Goal: Transaction & Acquisition: Purchase product/service

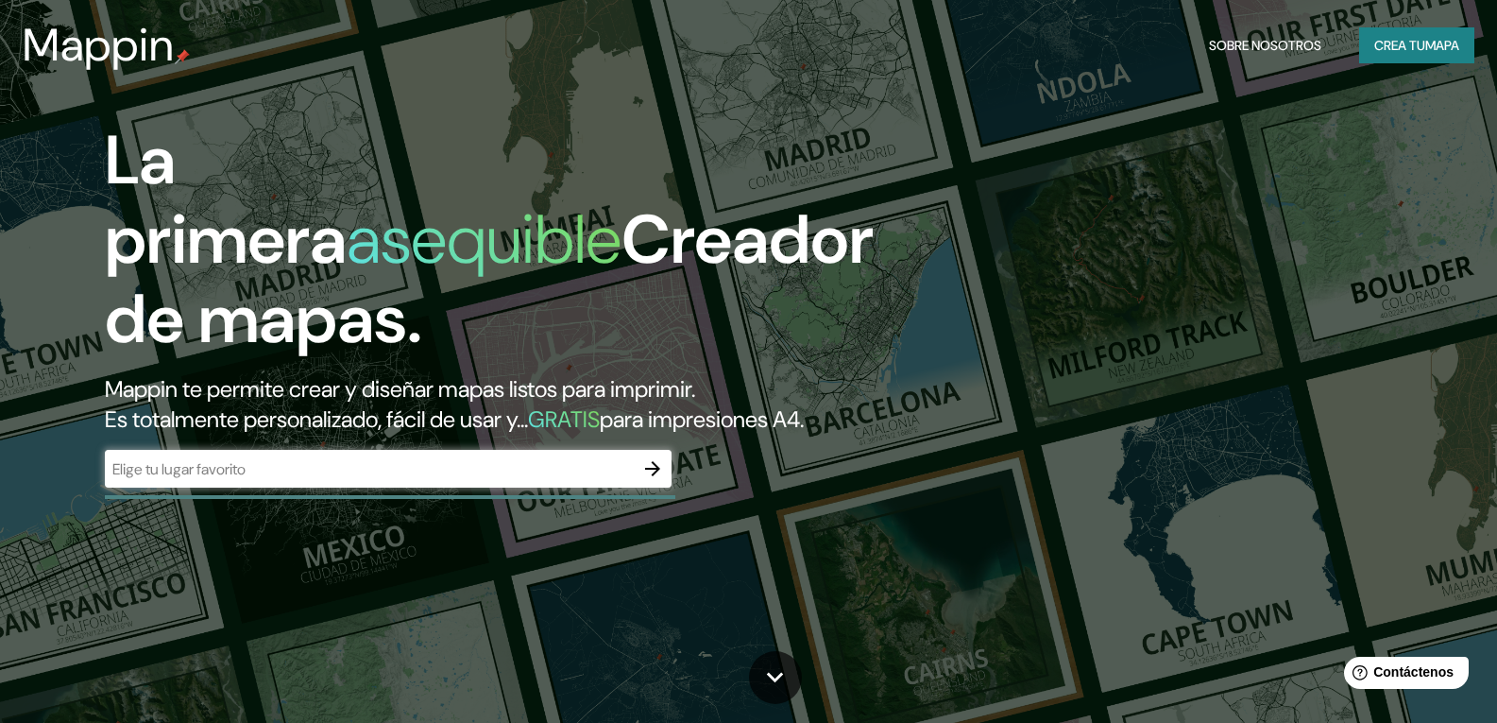
click at [309, 480] on input "text" at bounding box center [369, 469] width 529 height 22
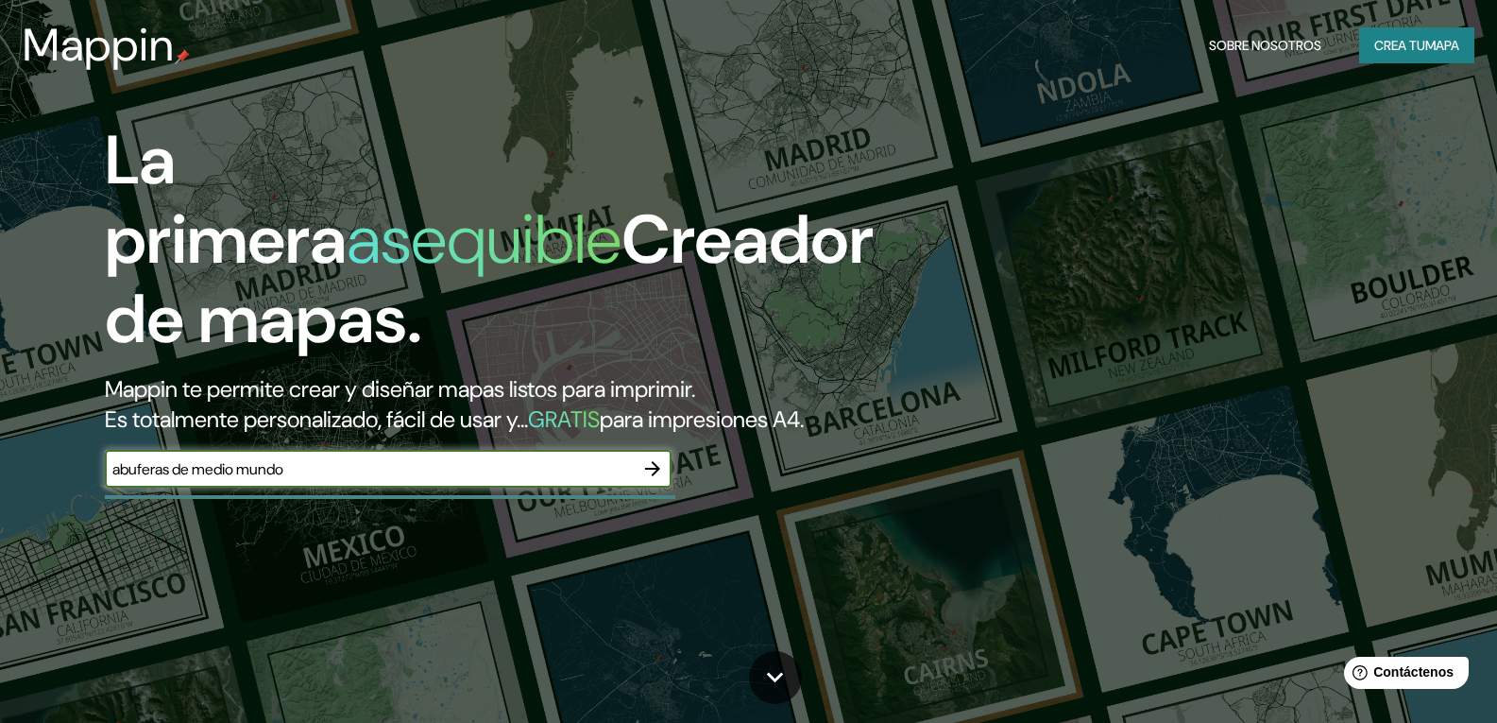
type input "abuferas de medio mundo"
click at [658, 480] on icon "button" at bounding box center [652, 468] width 23 height 23
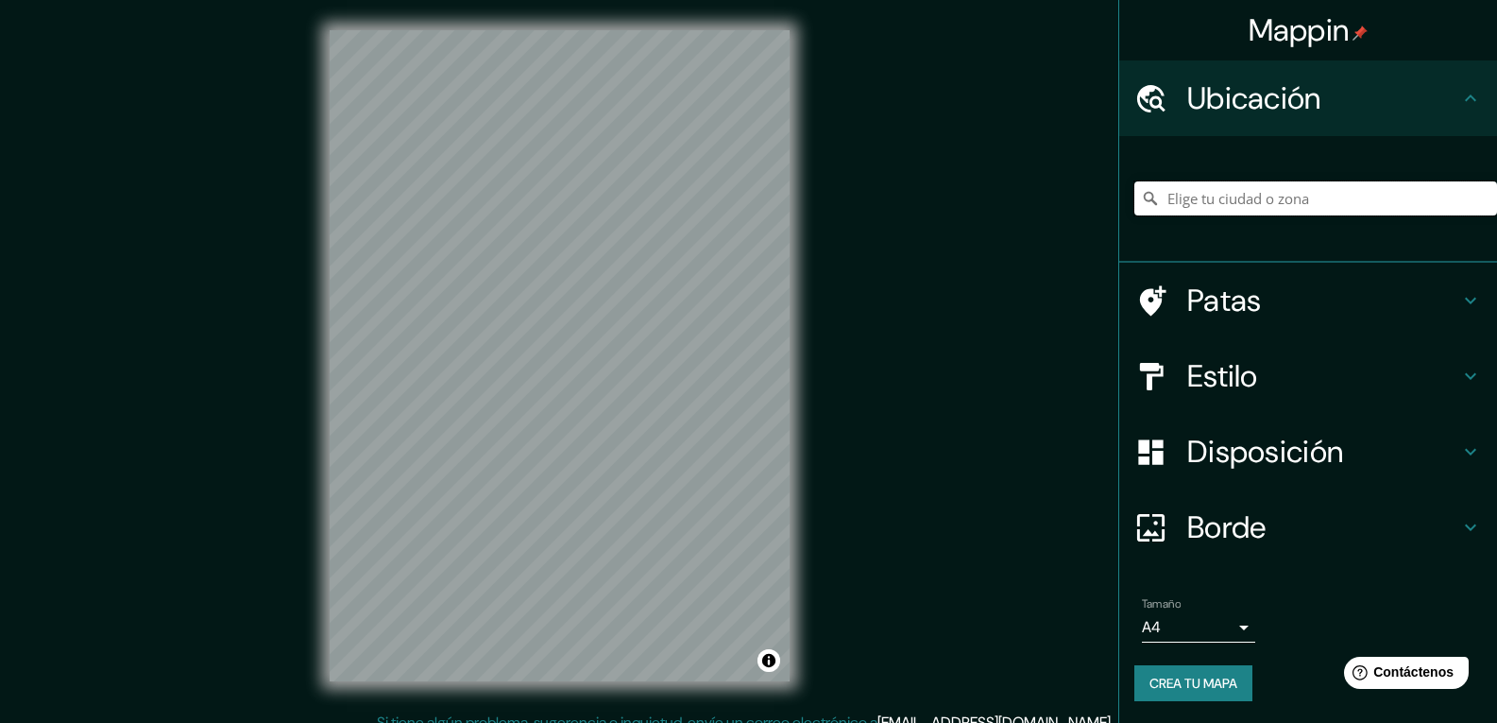
click at [1211, 195] on input "Elige tu ciudad o zona" at bounding box center [1316, 198] width 363 height 34
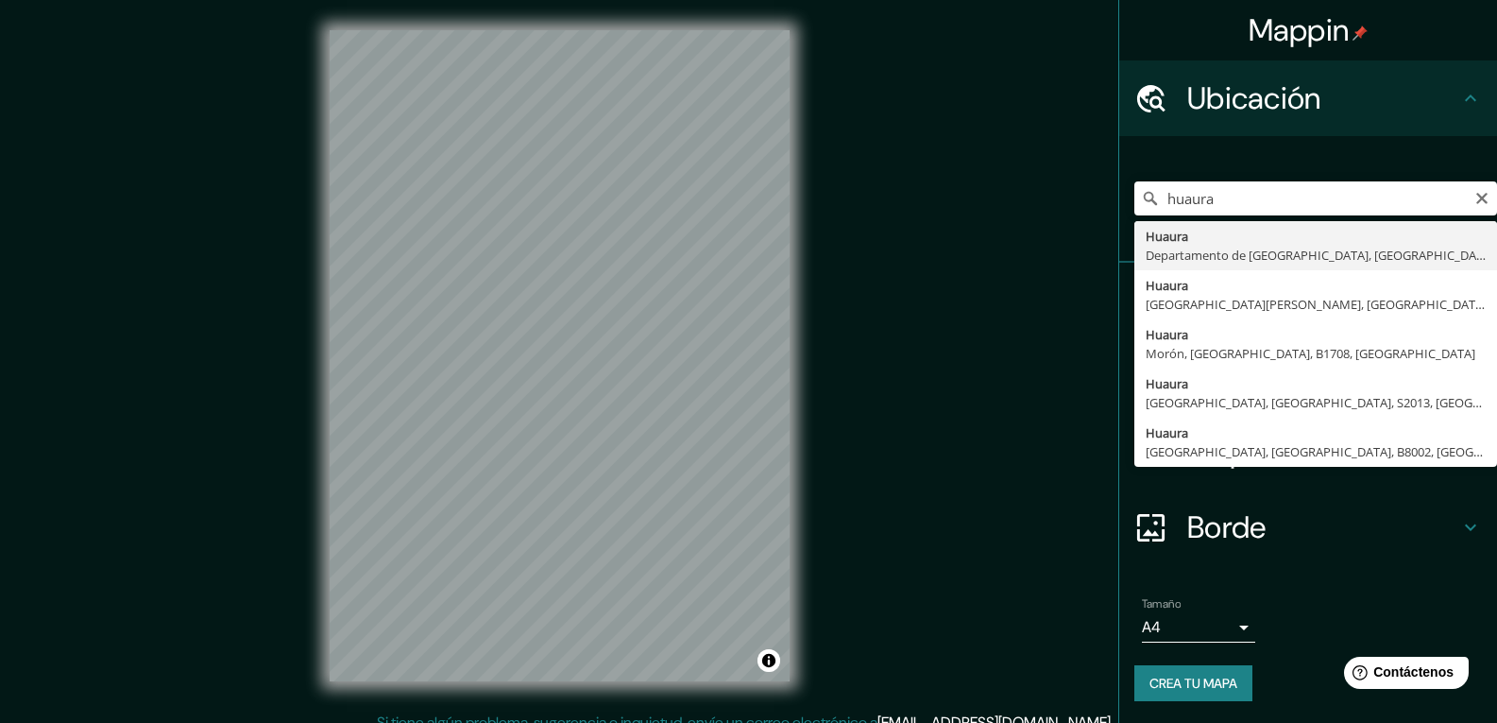
type input "[GEOGRAPHIC_DATA], [GEOGRAPHIC_DATA], [GEOGRAPHIC_DATA]"
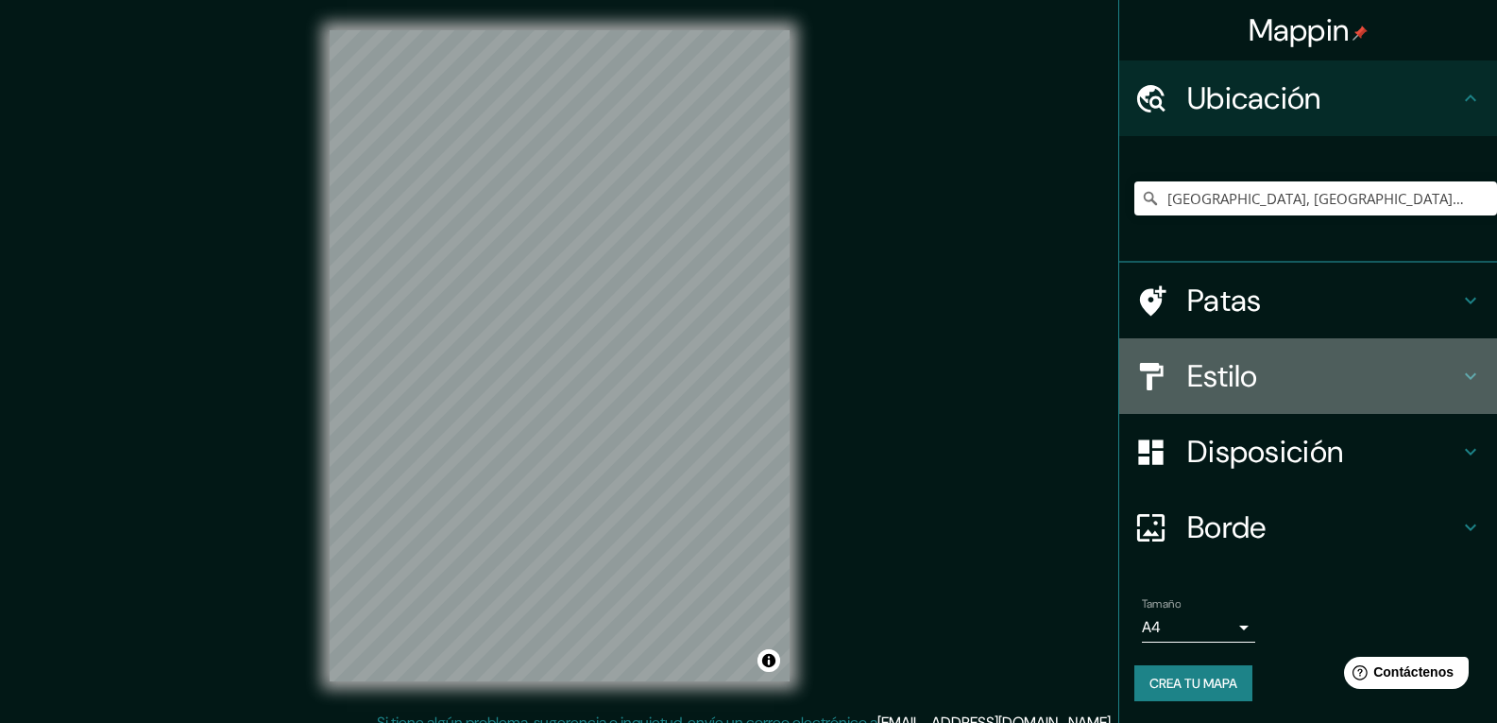
click at [1200, 368] on font "Estilo" at bounding box center [1223, 376] width 71 height 40
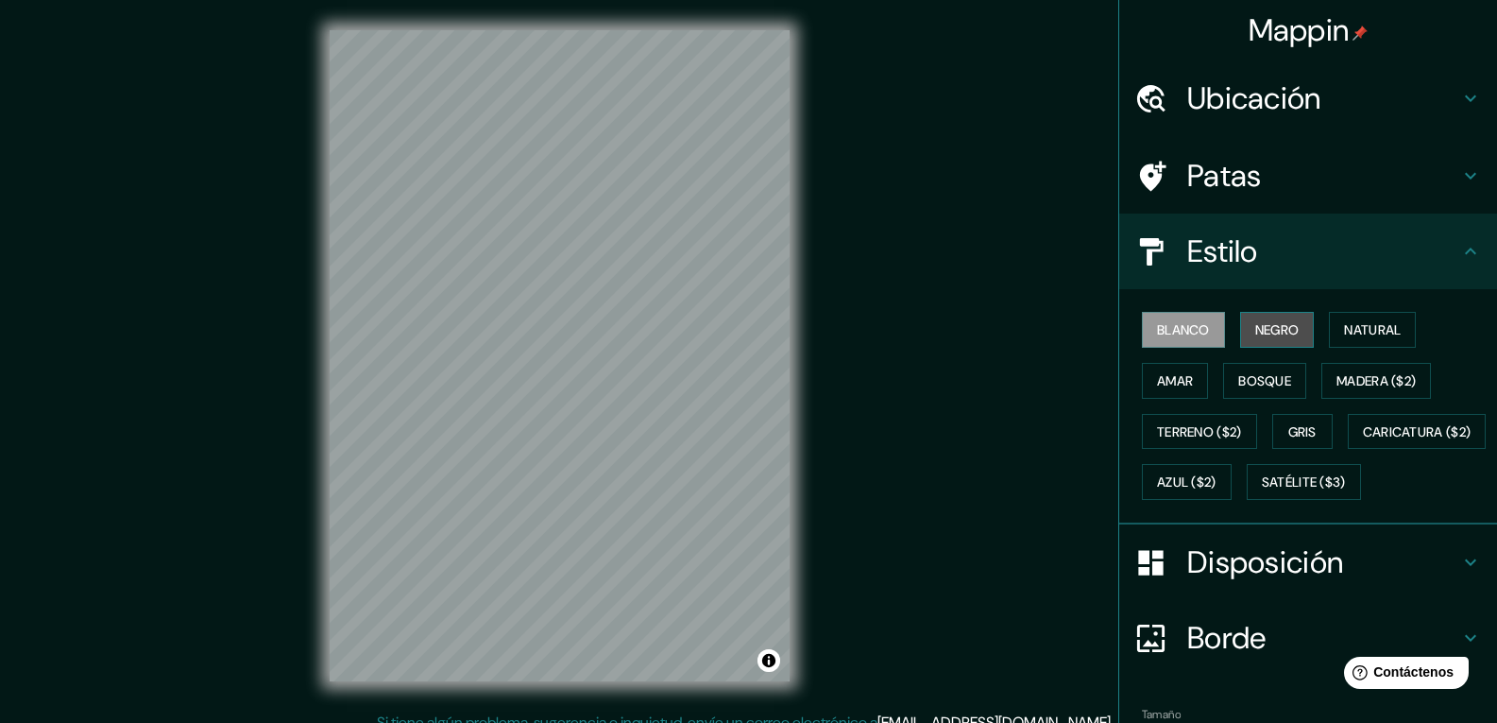
click at [1240, 328] on button "Negro" at bounding box center [1277, 330] width 75 height 36
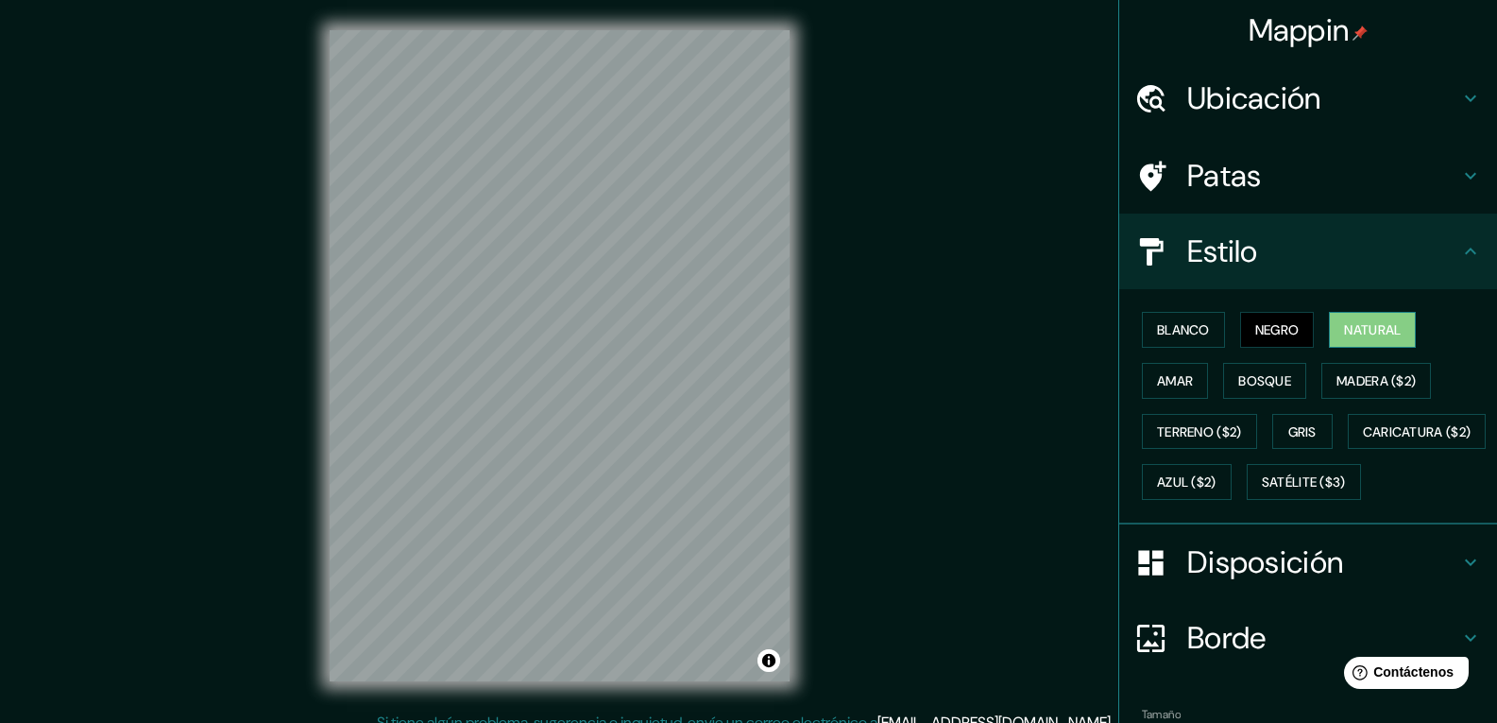
click at [1333, 331] on button "Natural" at bounding box center [1372, 330] width 87 height 36
click at [1159, 395] on button "Amar" at bounding box center [1175, 381] width 66 height 36
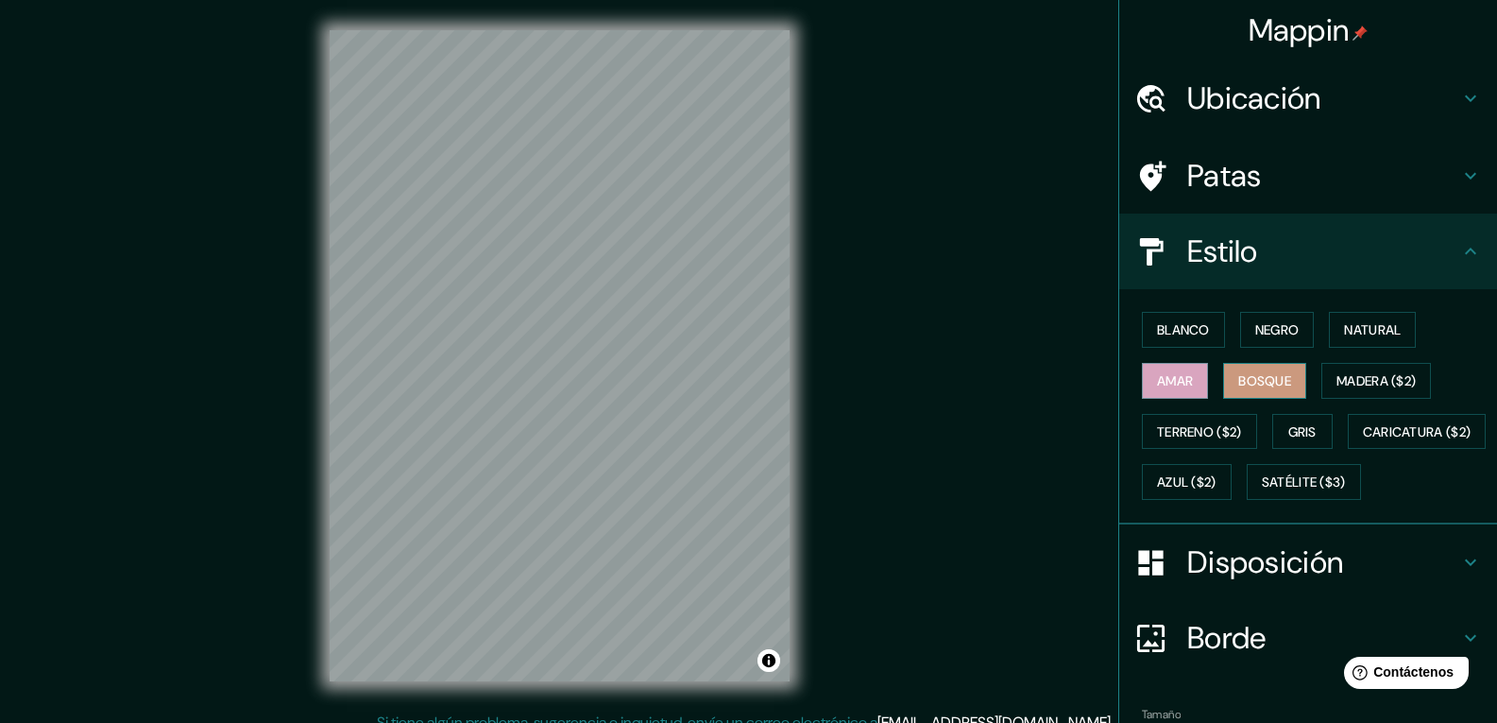
click at [1239, 375] on font "Bosque" at bounding box center [1265, 380] width 53 height 17
click at [1348, 372] on font "Madera ($2)" at bounding box center [1376, 380] width 79 height 17
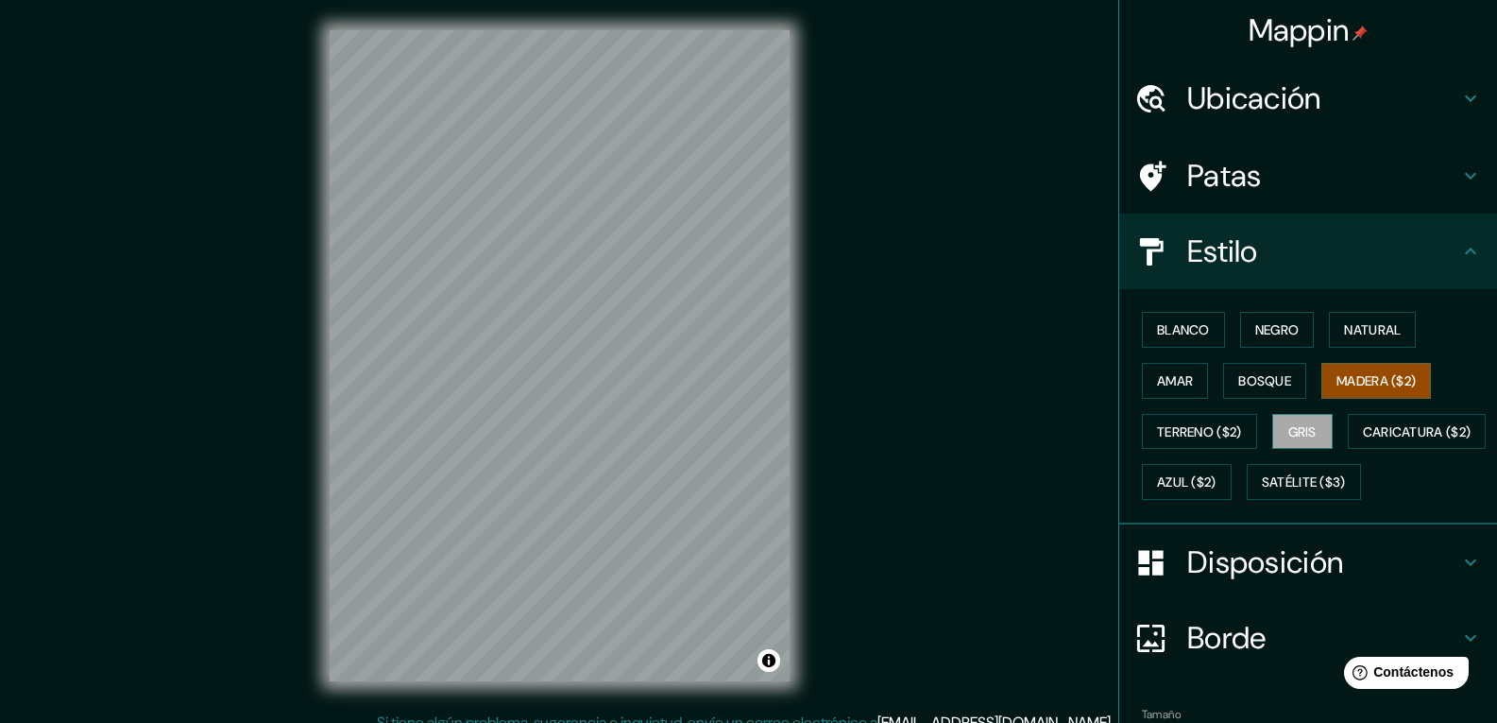
click at [1289, 430] on font "Gris" at bounding box center [1303, 431] width 28 height 17
click at [1211, 426] on font "Terreno ($2)" at bounding box center [1199, 431] width 85 height 17
click at [1273, 431] on button "Gris" at bounding box center [1303, 432] width 60 height 36
click at [1363, 440] on font "Caricatura ($2)" at bounding box center [1417, 431] width 109 height 17
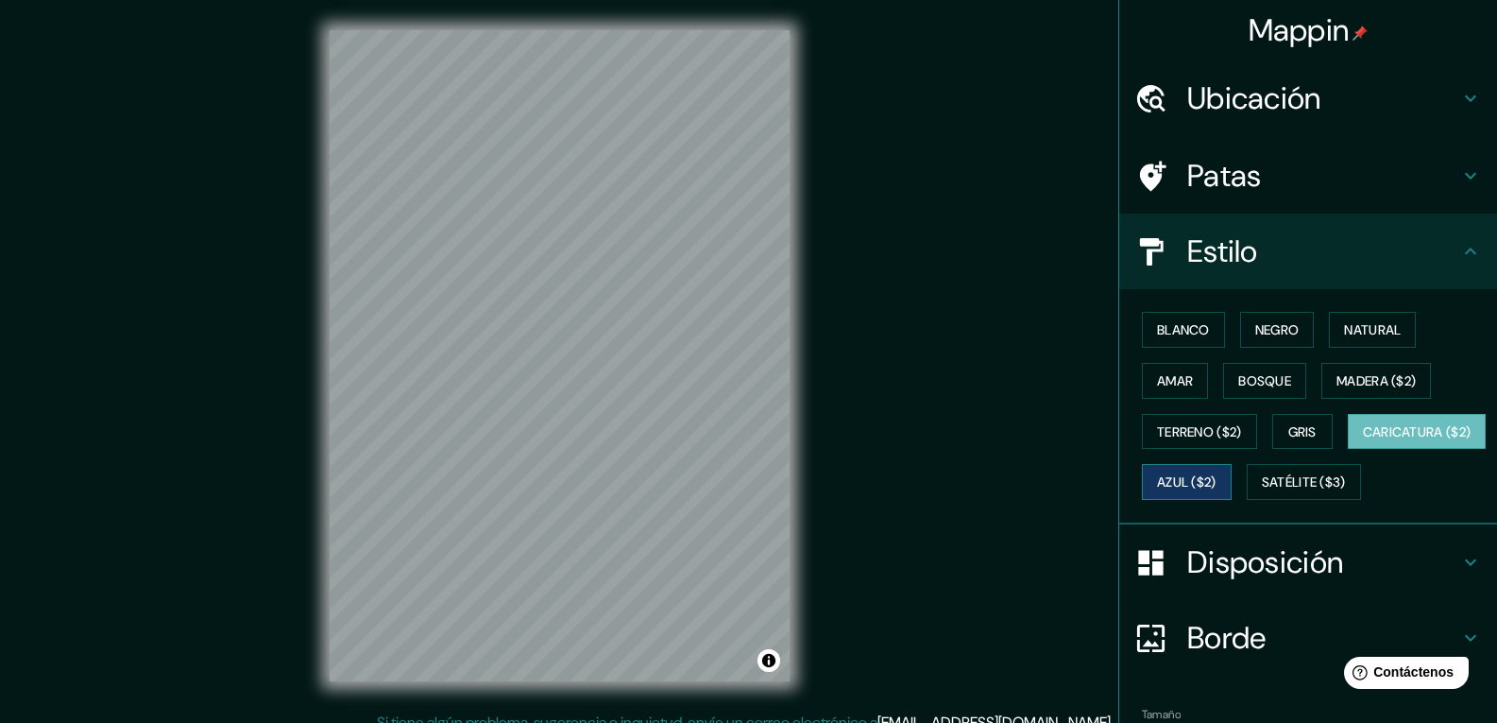
click at [1217, 472] on font "Azul ($2)" at bounding box center [1187, 482] width 60 height 25
click at [1262, 494] on font "Satélite ($3)" at bounding box center [1304, 482] width 84 height 25
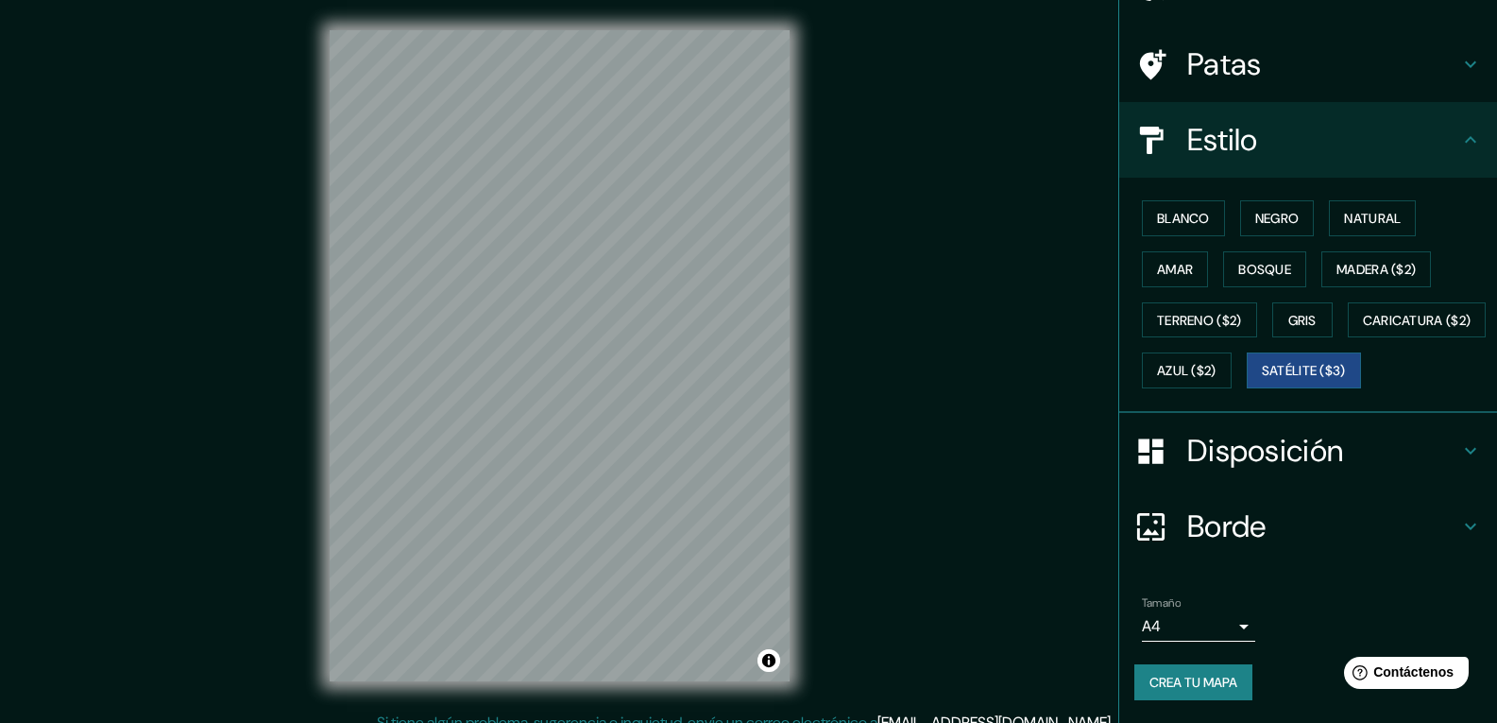
scroll to position [162, 0]
click at [1168, 210] on font "Blanco" at bounding box center [1183, 218] width 53 height 17
click at [1240, 200] on button "Negro" at bounding box center [1277, 218] width 75 height 36
click at [1344, 206] on font "Natural" at bounding box center [1372, 218] width 57 height 25
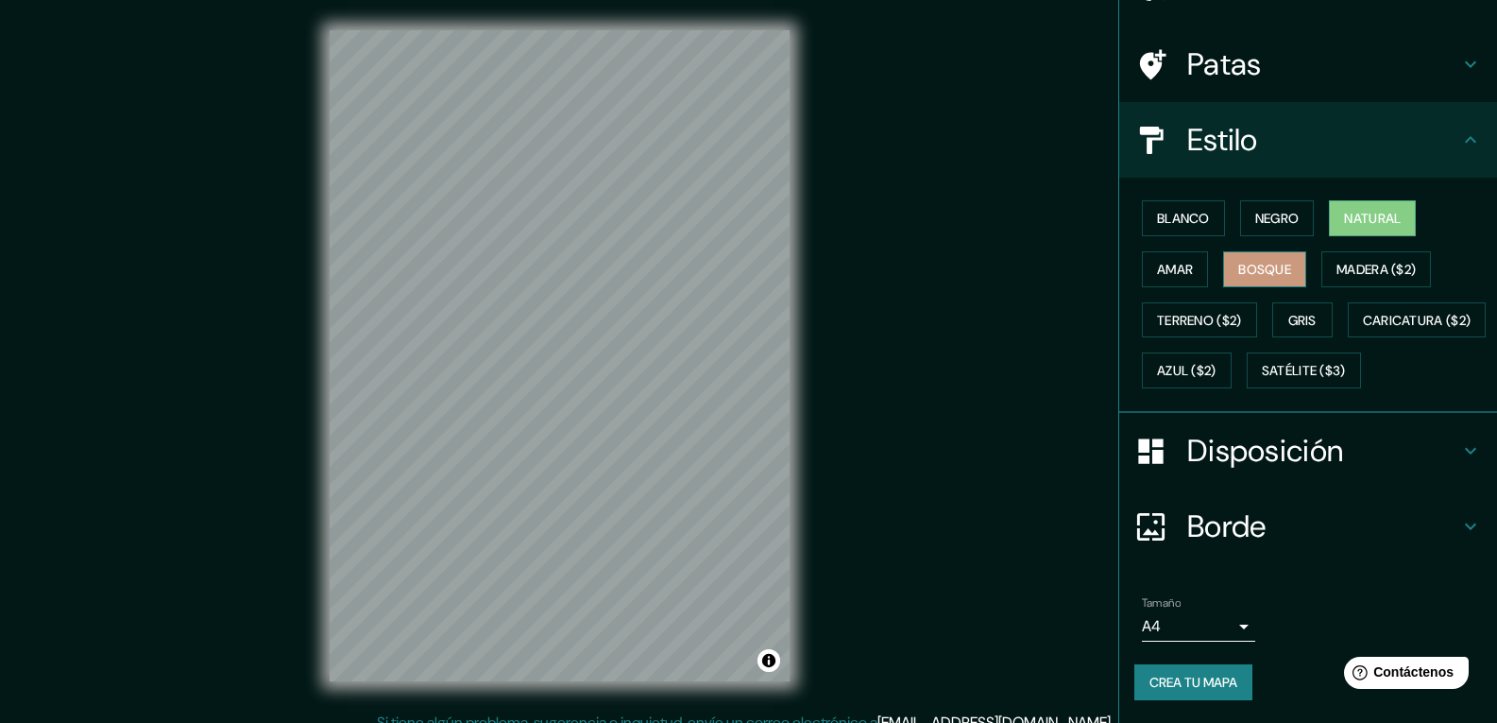
click at [1255, 261] on font "Bosque" at bounding box center [1265, 269] width 53 height 17
click at [1180, 251] on button "Amar" at bounding box center [1175, 269] width 66 height 36
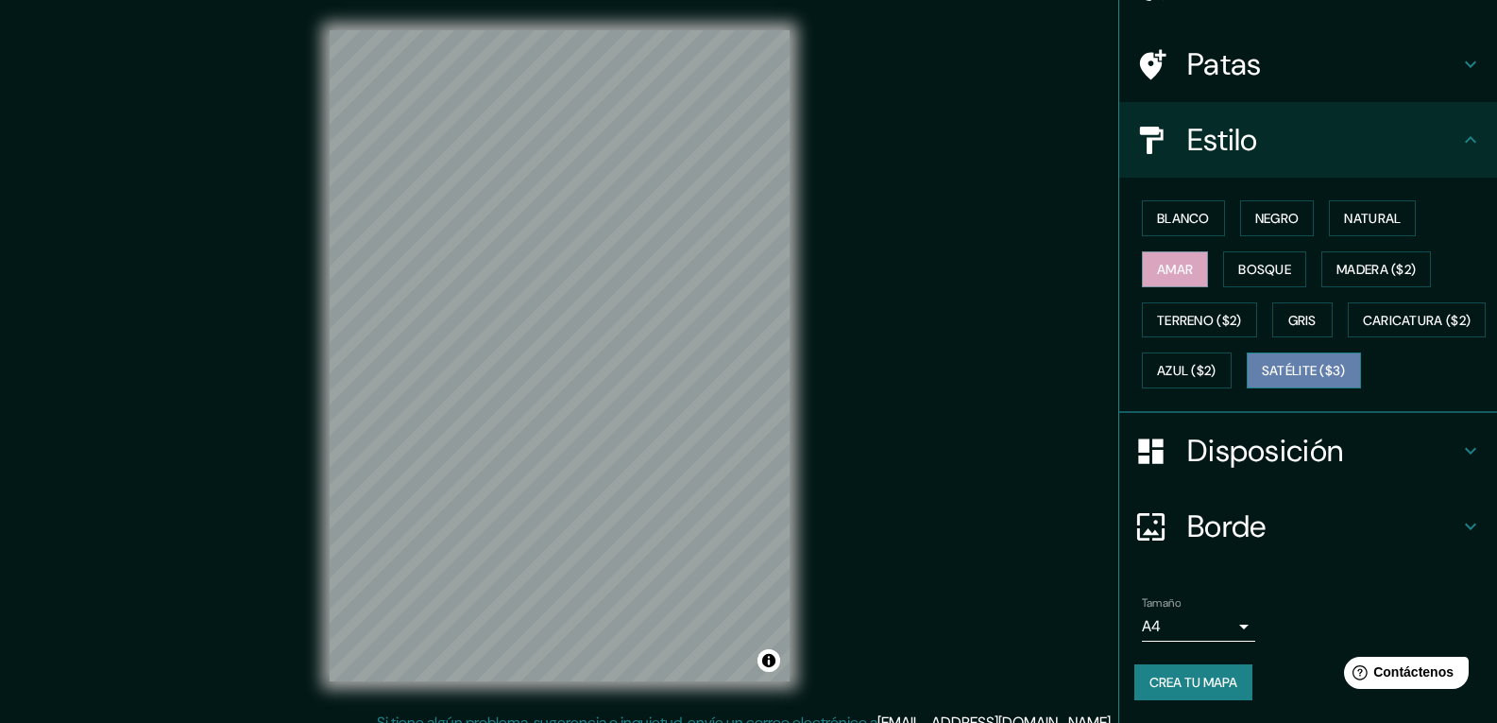
click at [1262, 379] on font "Satélite ($3)" at bounding box center [1304, 371] width 84 height 17
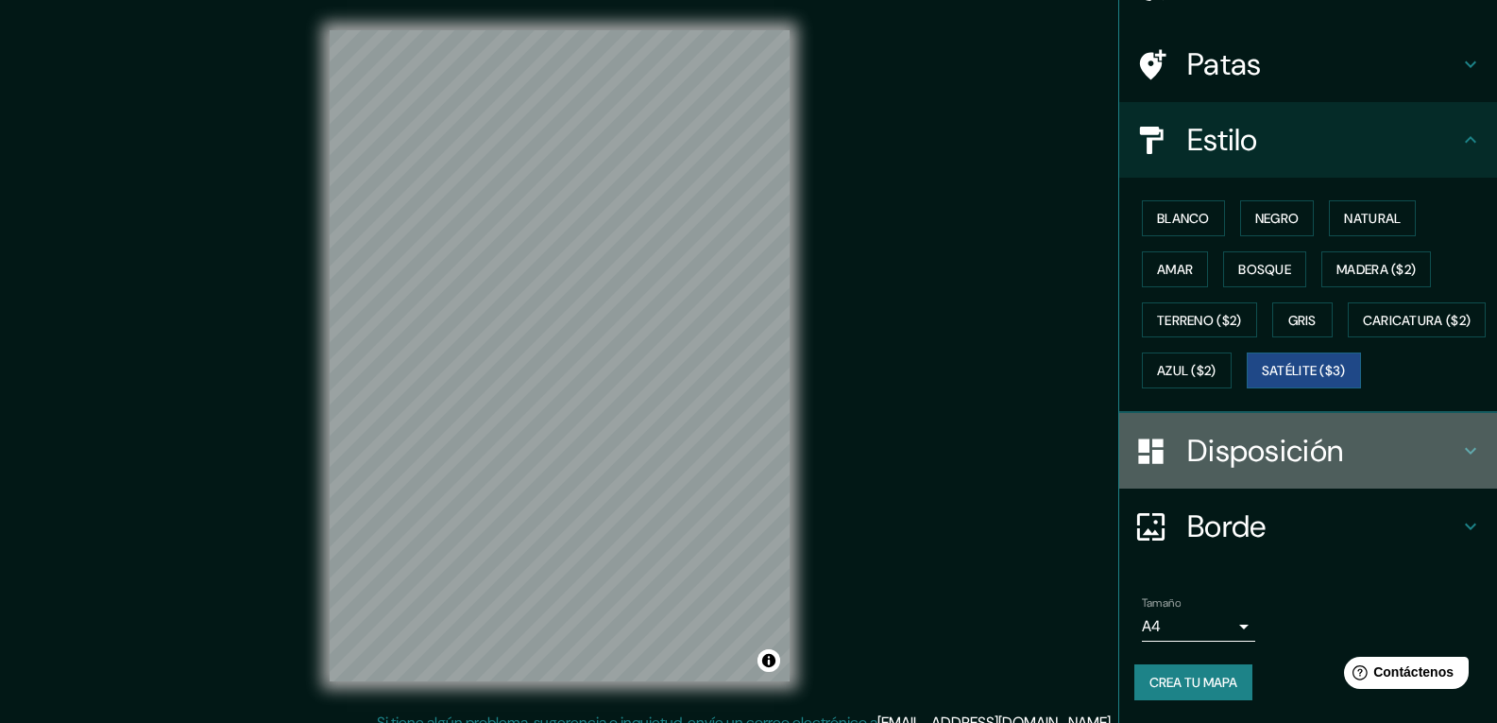
click at [1207, 449] on font "Disposición" at bounding box center [1266, 451] width 156 height 40
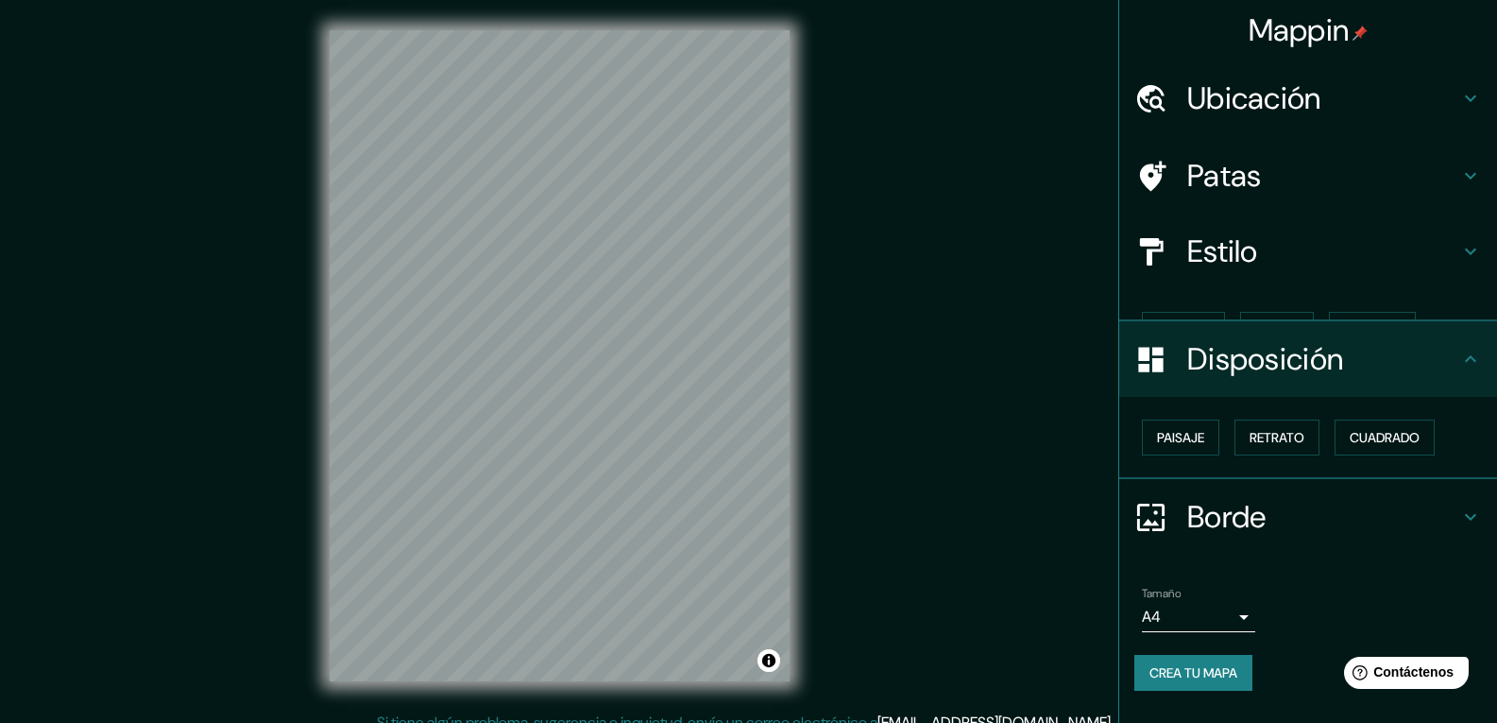
scroll to position [0, 0]
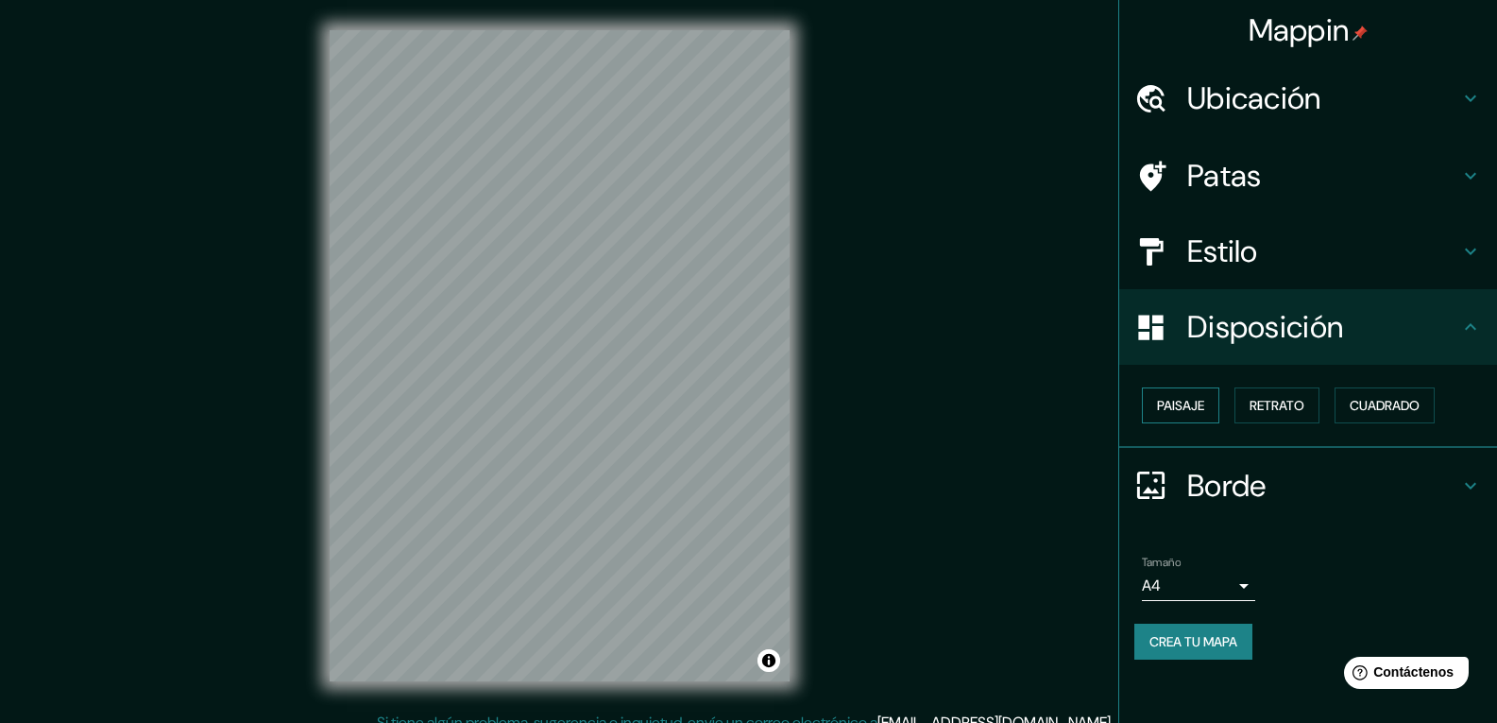
click at [1192, 406] on font "Paisaje" at bounding box center [1180, 405] width 47 height 17
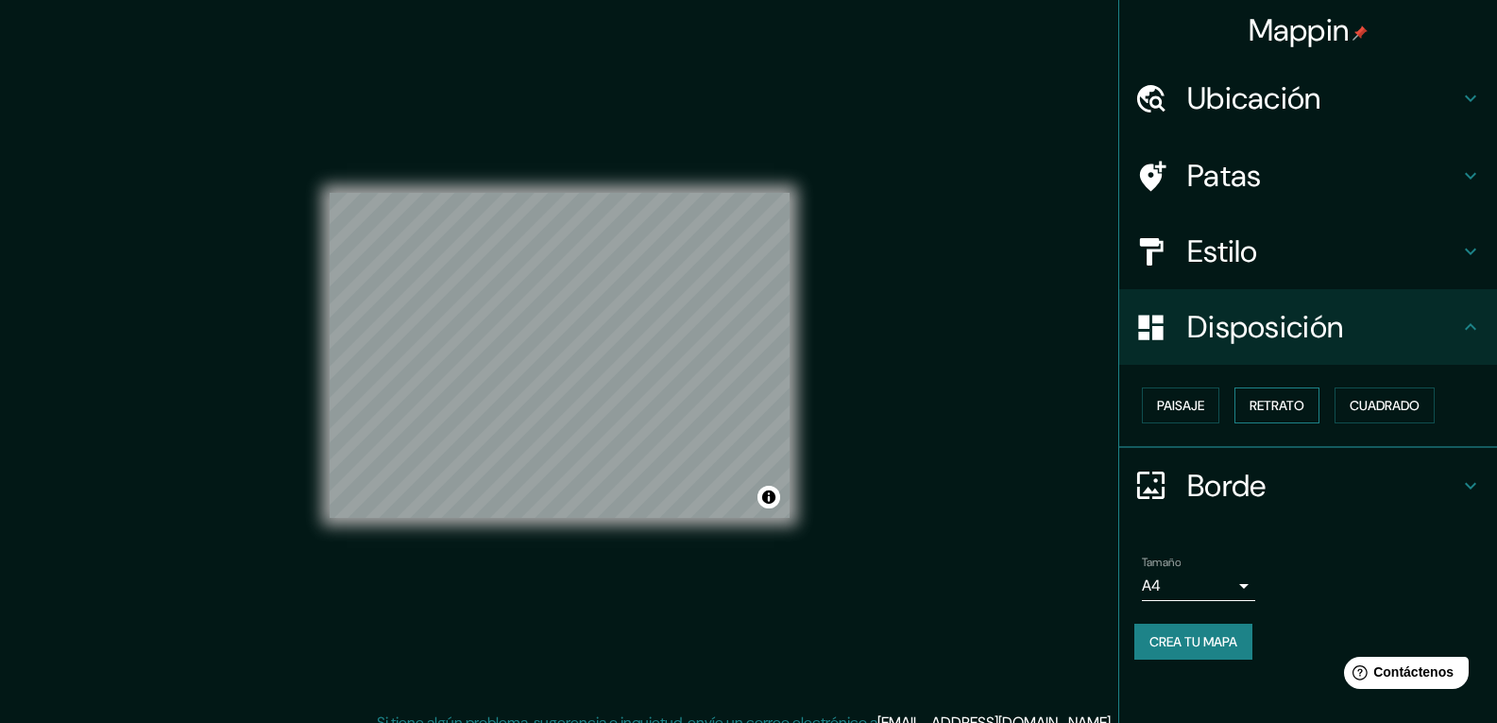
click at [1301, 414] on font "Retrato" at bounding box center [1277, 405] width 55 height 17
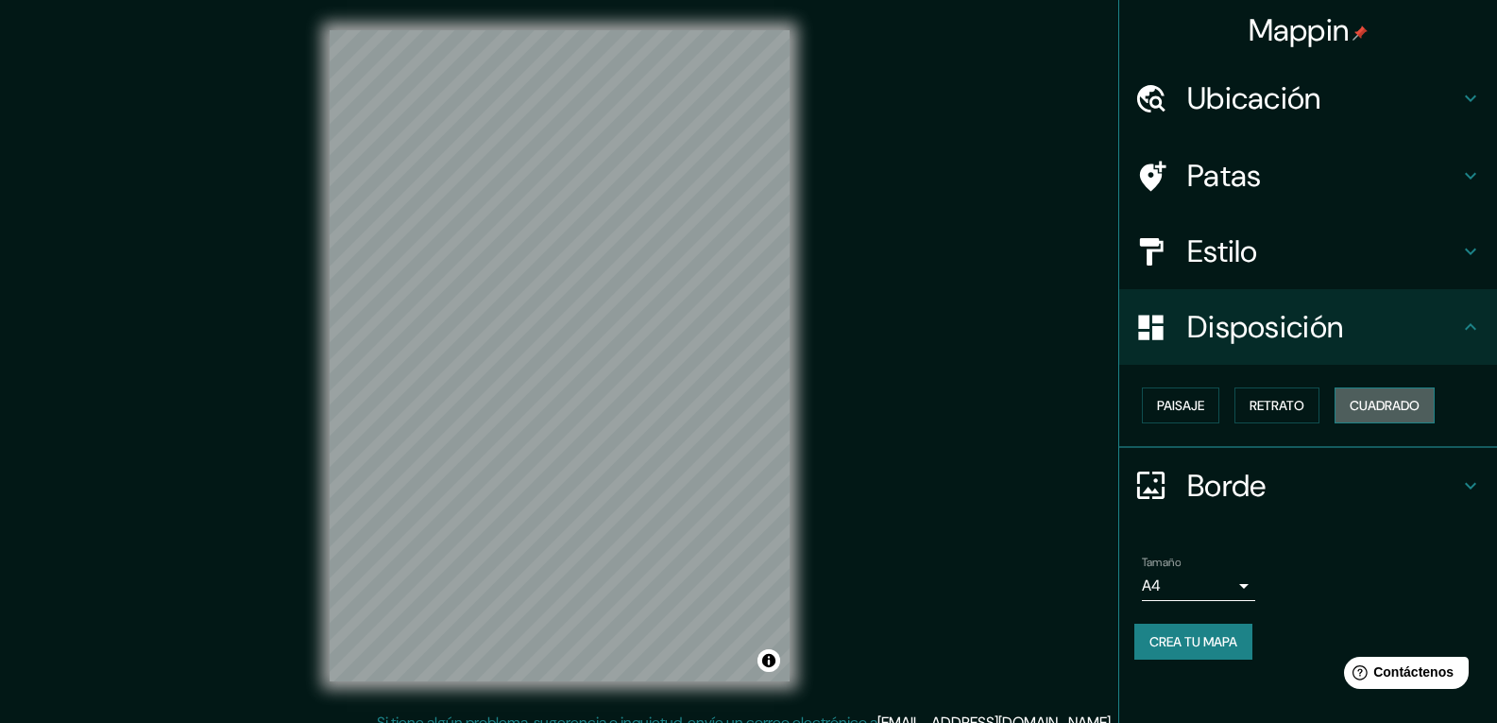
click at [1374, 416] on font "Cuadrado" at bounding box center [1385, 405] width 70 height 25
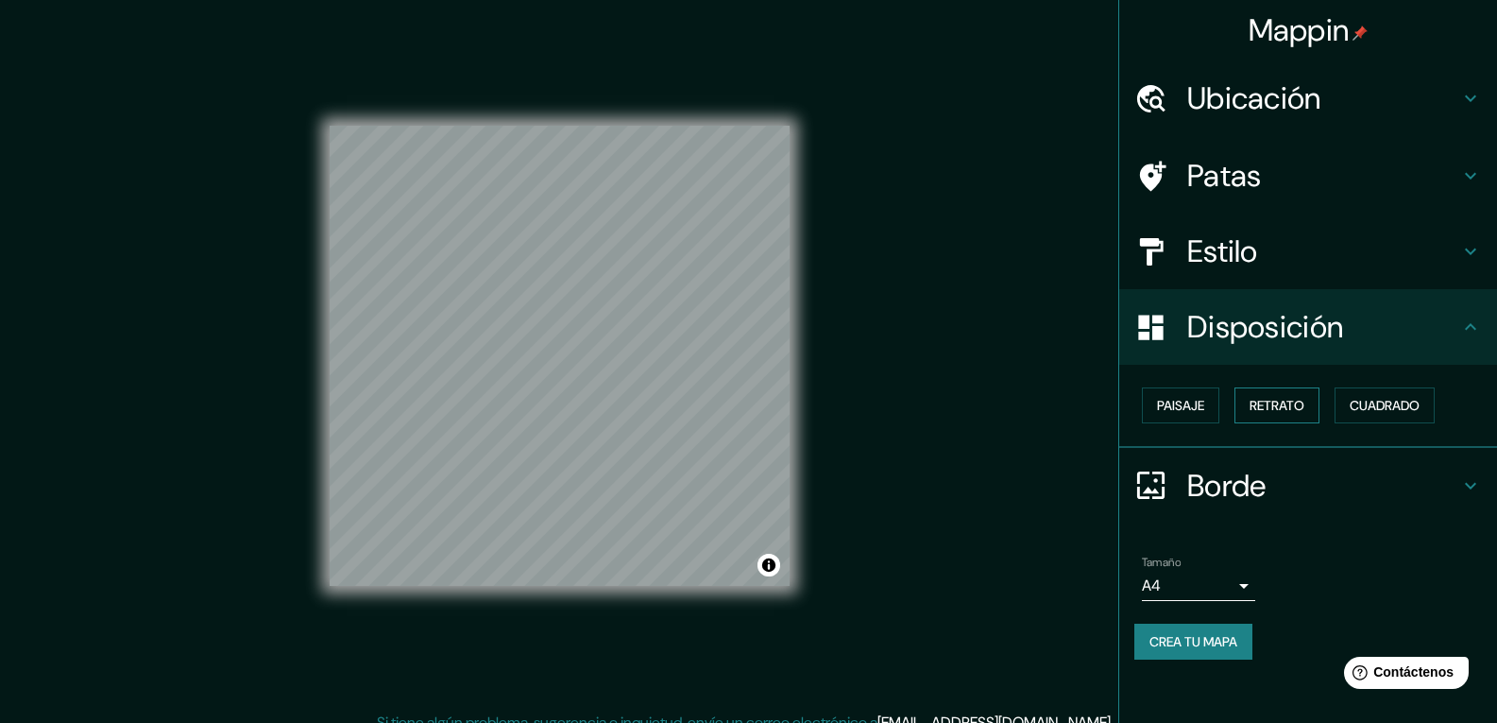
click at [1301, 406] on font "Retrato" at bounding box center [1277, 405] width 55 height 17
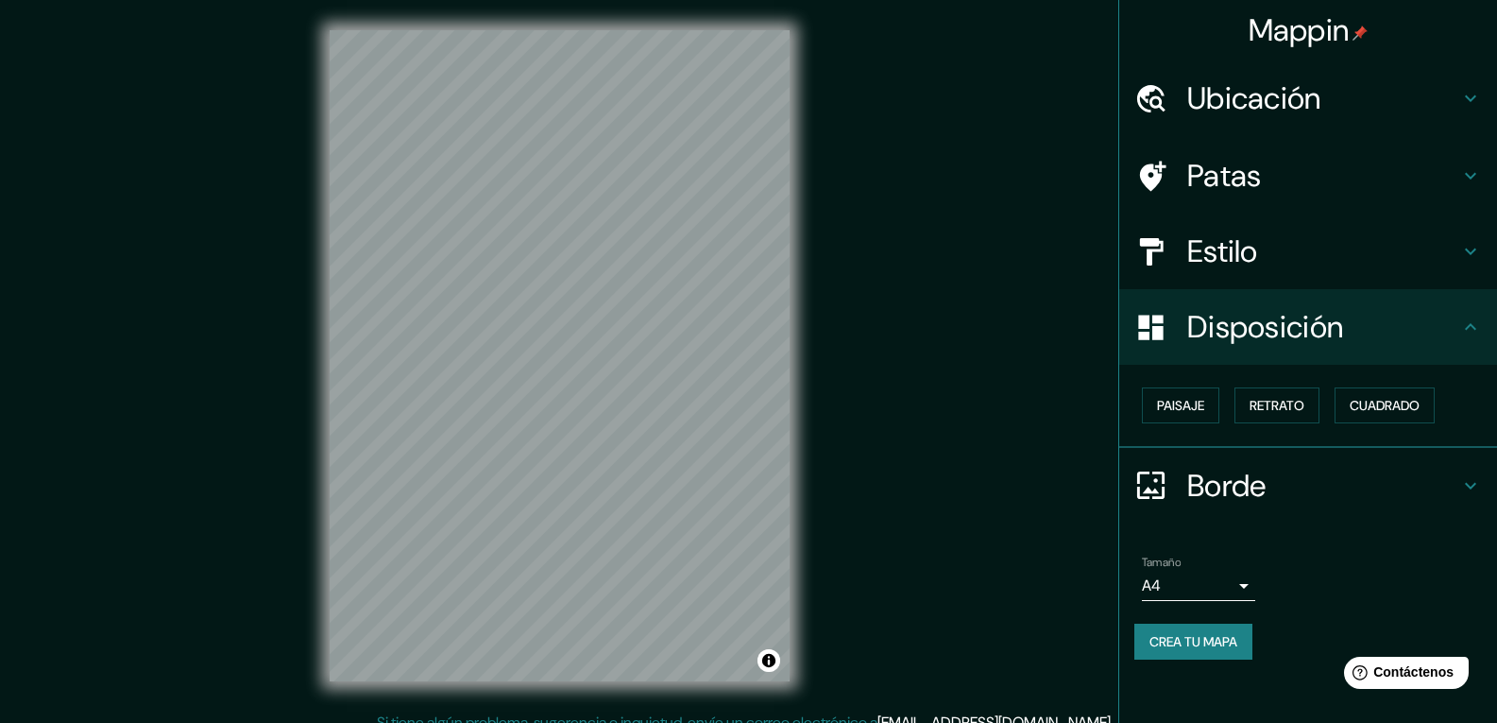
click at [1456, 486] on h4 "Borde" at bounding box center [1324, 486] width 272 height 38
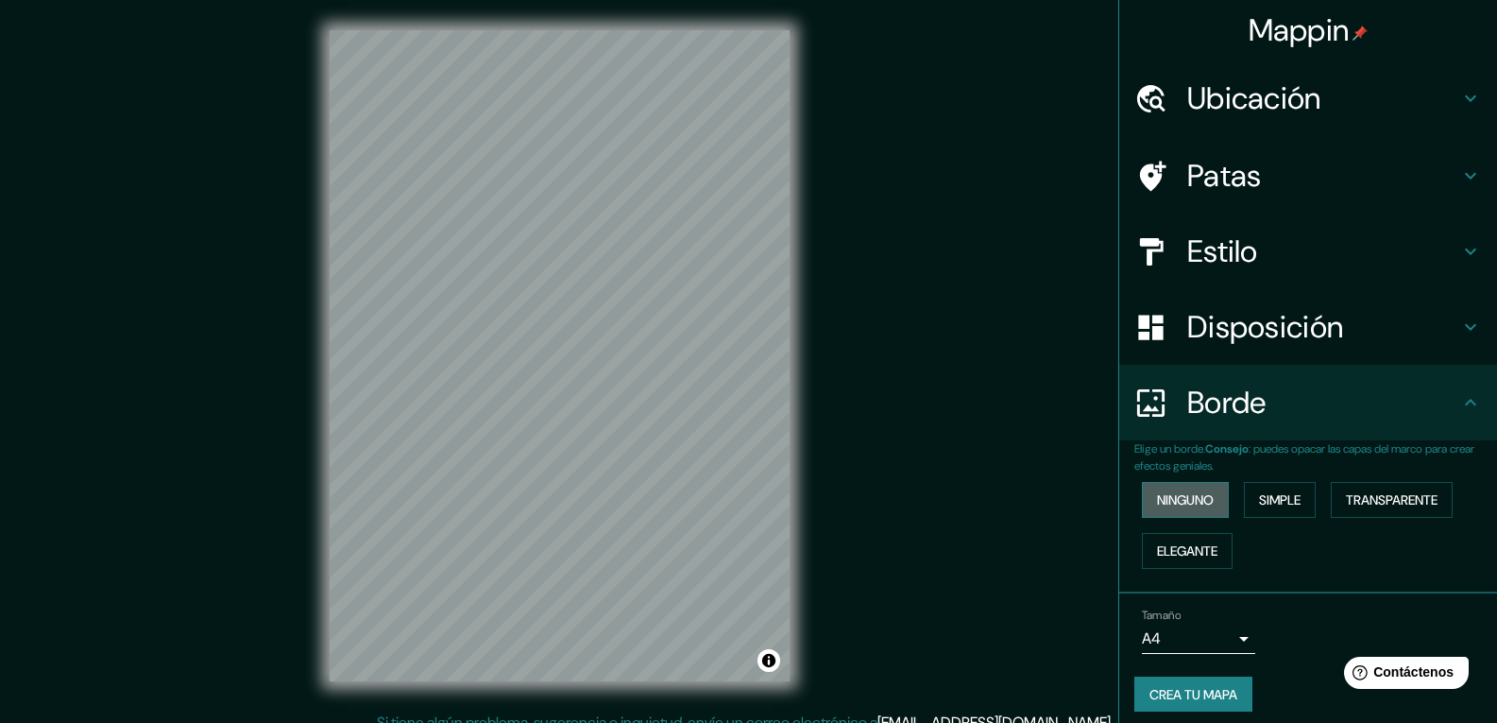
click at [1188, 499] on font "Ninguno" at bounding box center [1185, 499] width 57 height 17
click at [1264, 505] on font "Simple" at bounding box center [1280, 499] width 42 height 17
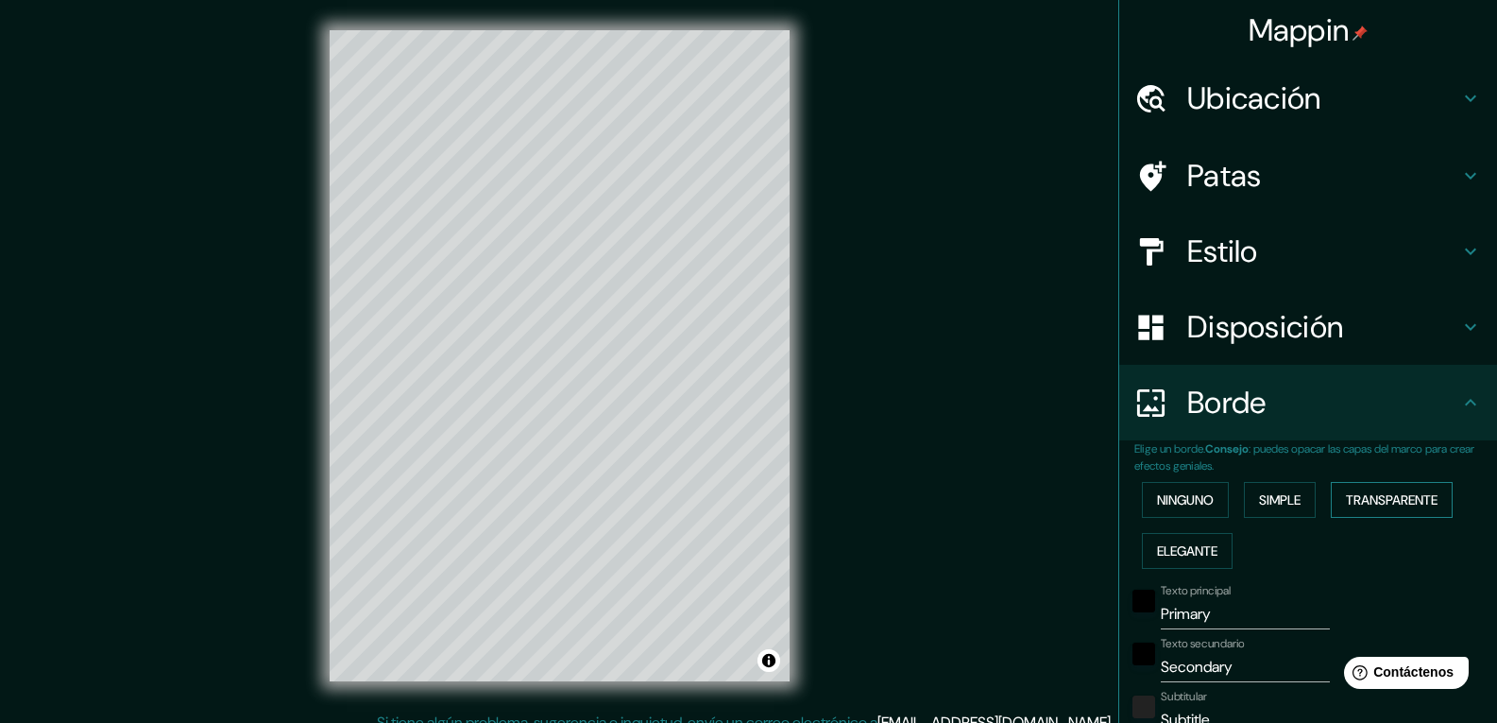
click at [1356, 502] on font "Transparente" at bounding box center [1392, 499] width 92 height 17
click at [1188, 551] on font "Elegante" at bounding box center [1187, 550] width 60 height 17
click at [1176, 504] on font "Ninguno" at bounding box center [1185, 499] width 57 height 17
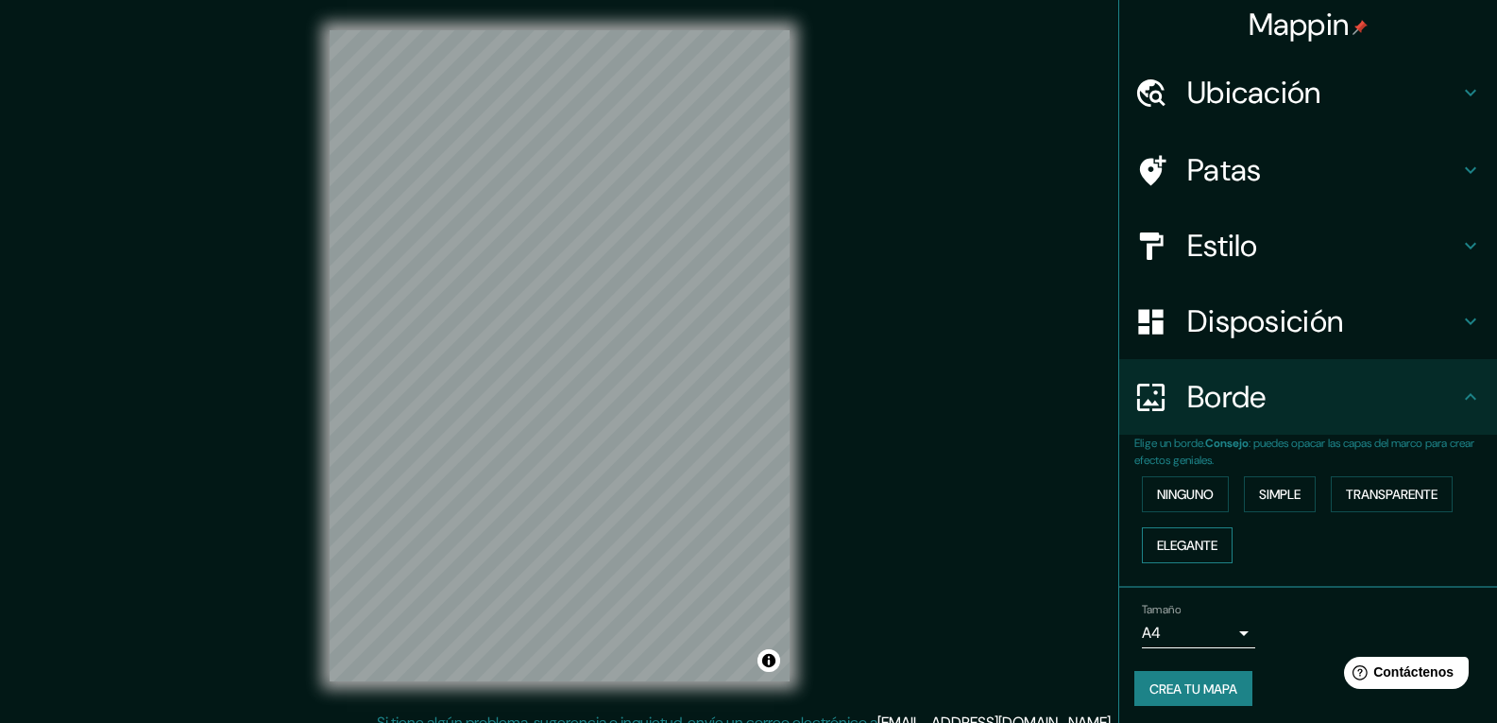
scroll to position [11, 0]
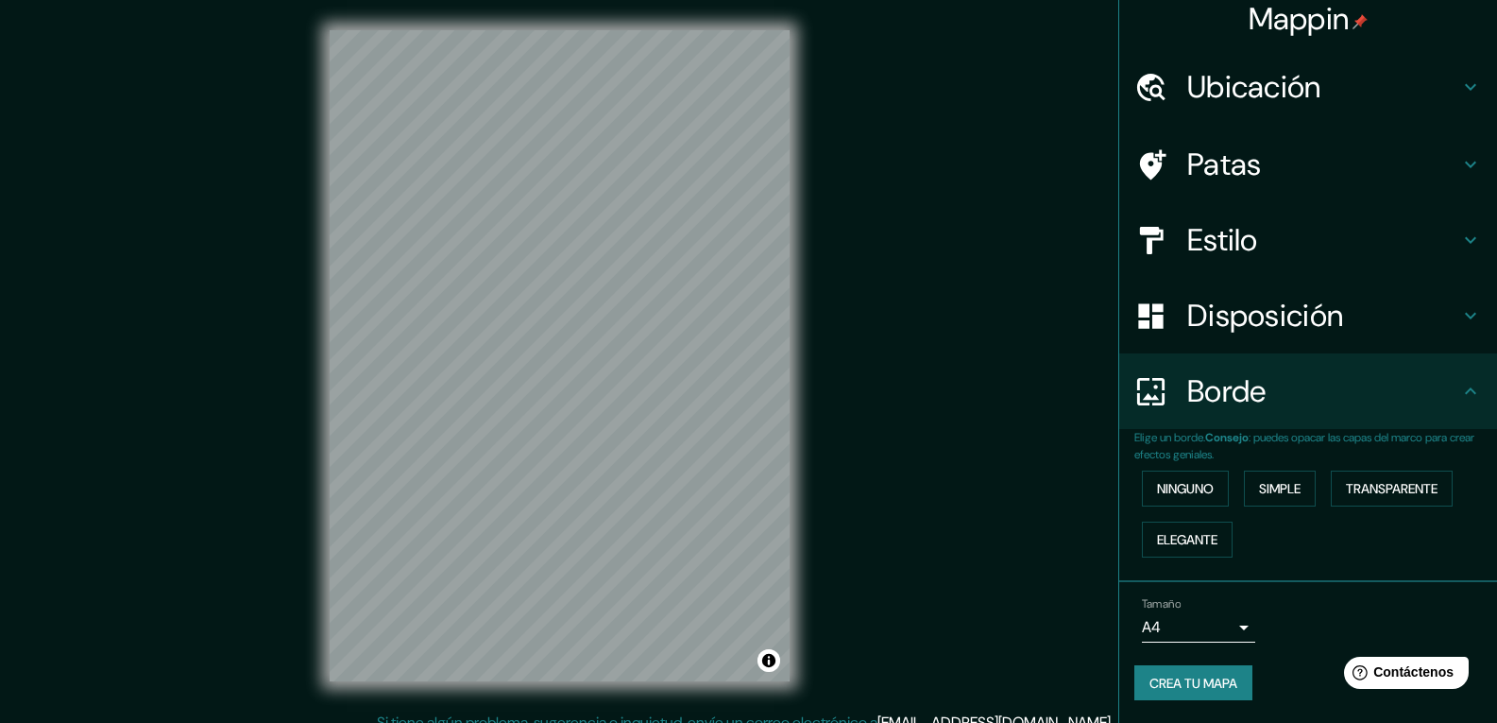
click at [1216, 626] on body "Mappin Ubicación [GEOGRAPHIC_DATA], [GEOGRAPHIC_DATA], [GEOGRAPHIC_DATA] Patas …" at bounding box center [748, 361] width 1497 height 723
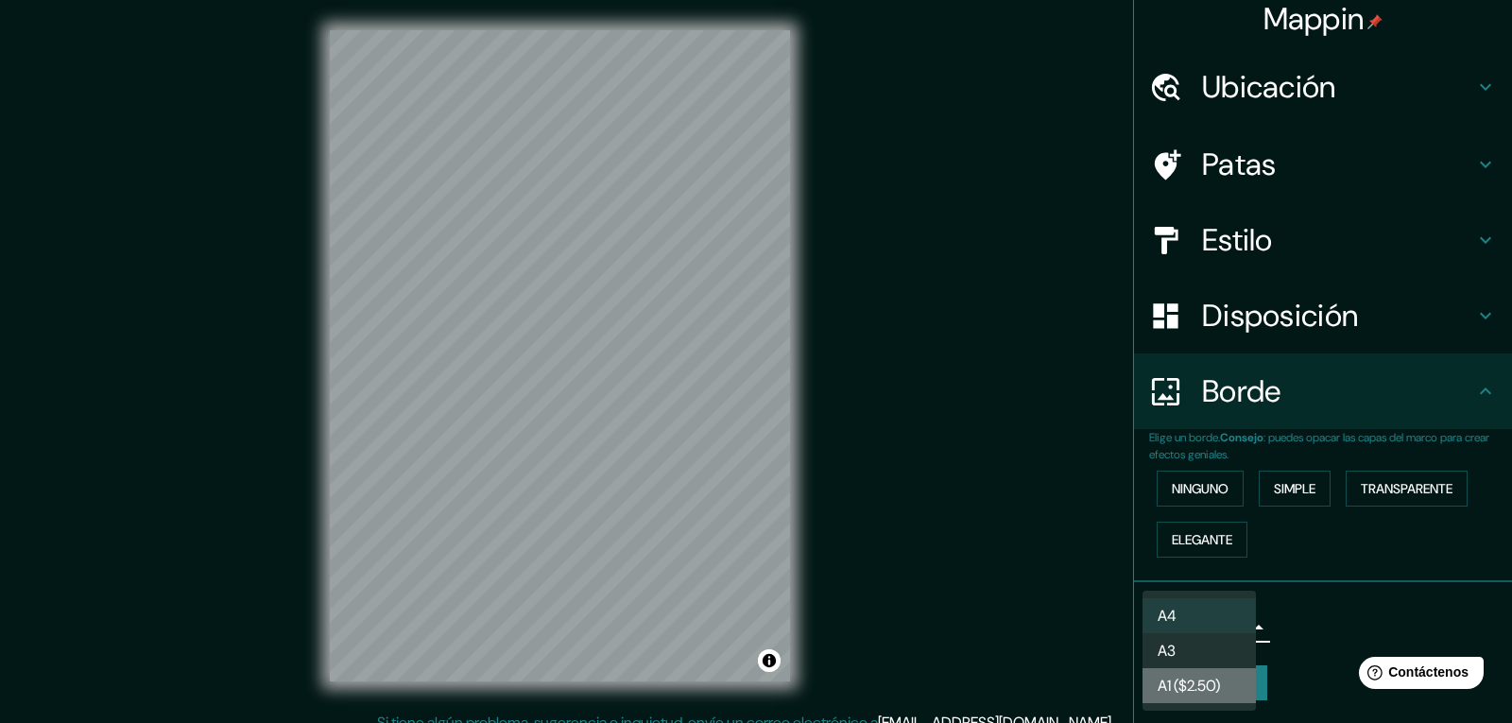
click at [1217, 684] on font "A1 ($2.50)" at bounding box center [1188, 685] width 62 height 20
click at [1203, 630] on body "Mappin Ubicación [GEOGRAPHIC_DATA], [GEOGRAPHIC_DATA], [GEOGRAPHIC_DATA] Patas …" at bounding box center [756, 361] width 1512 height 723
click at [1213, 653] on li "A3" at bounding box center [1198, 650] width 113 height 35
type input "a4"
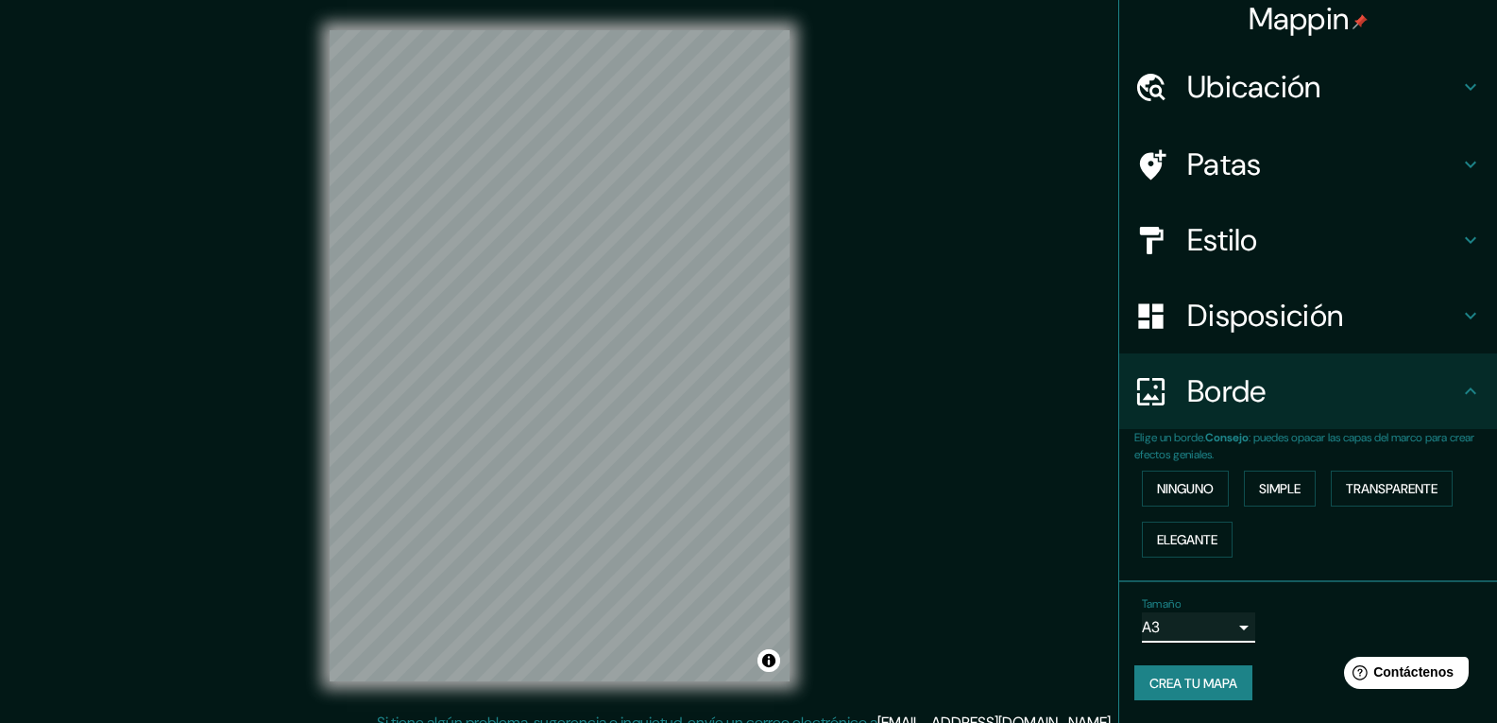
scroll to position [0, 0]
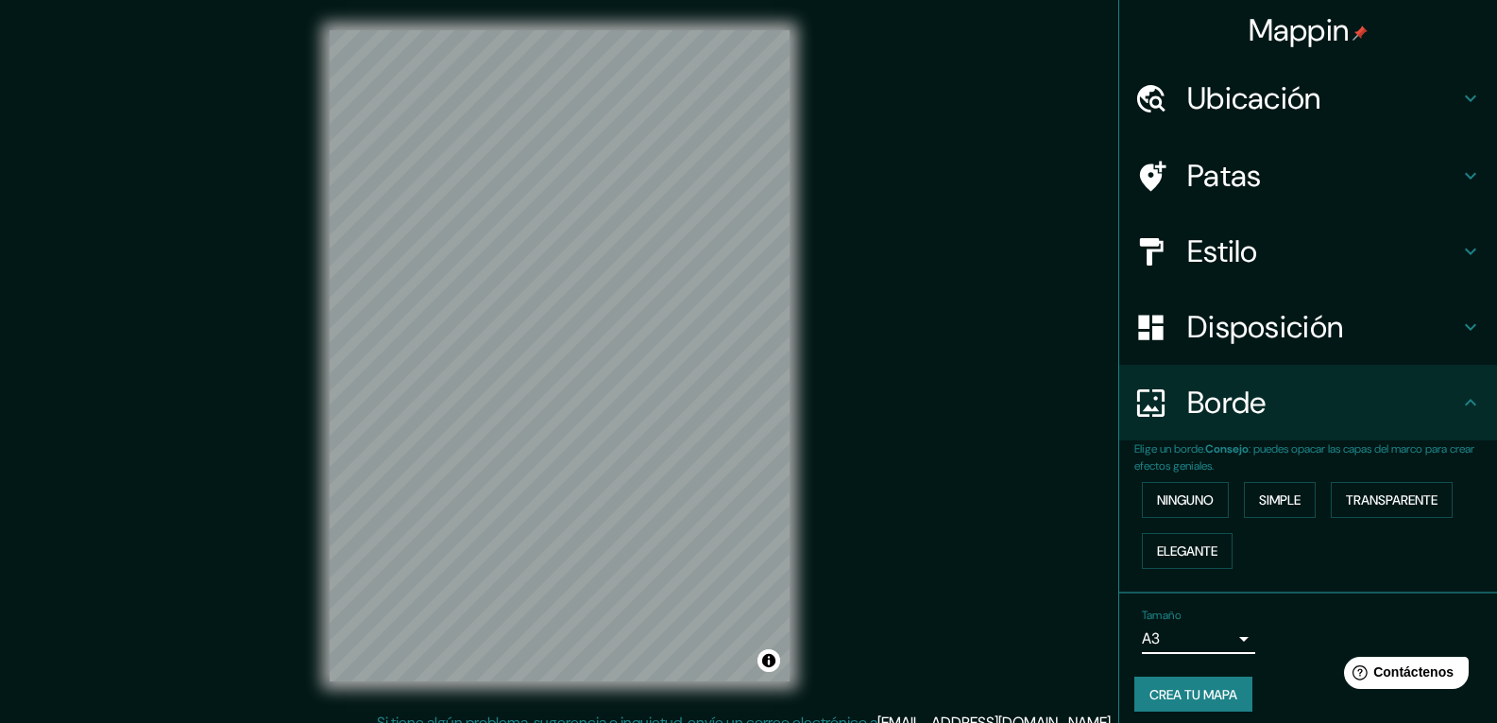
click at [1270, 162] on h4 "Patas" at bounding box center [1324, 176] width 272 height 38
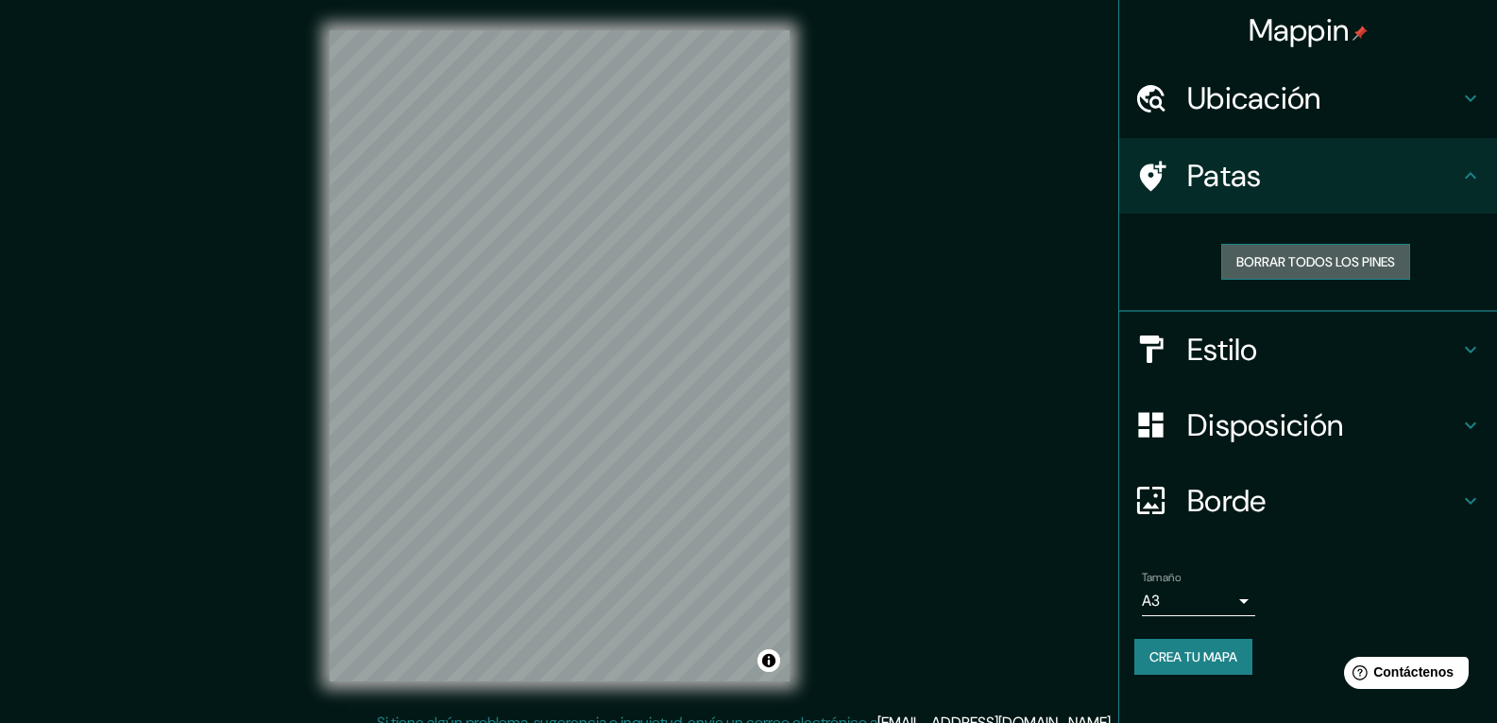
click at [1238, 270] on font "Borrar todos los pines" at bounding box center [1316, 261] width 159 height 17
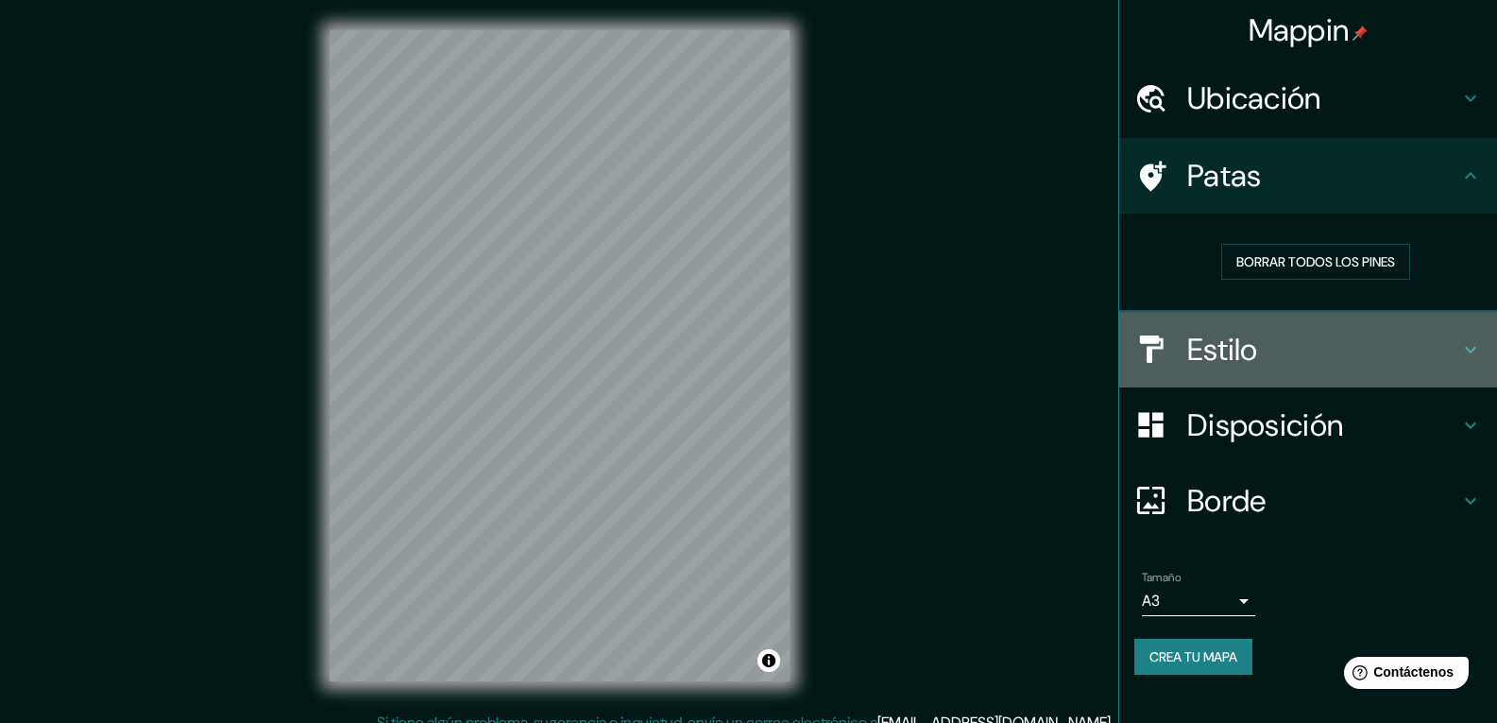
click at [1236, 347] on font "Estilo" at bounding box center [1223, 350] width 71 height 40
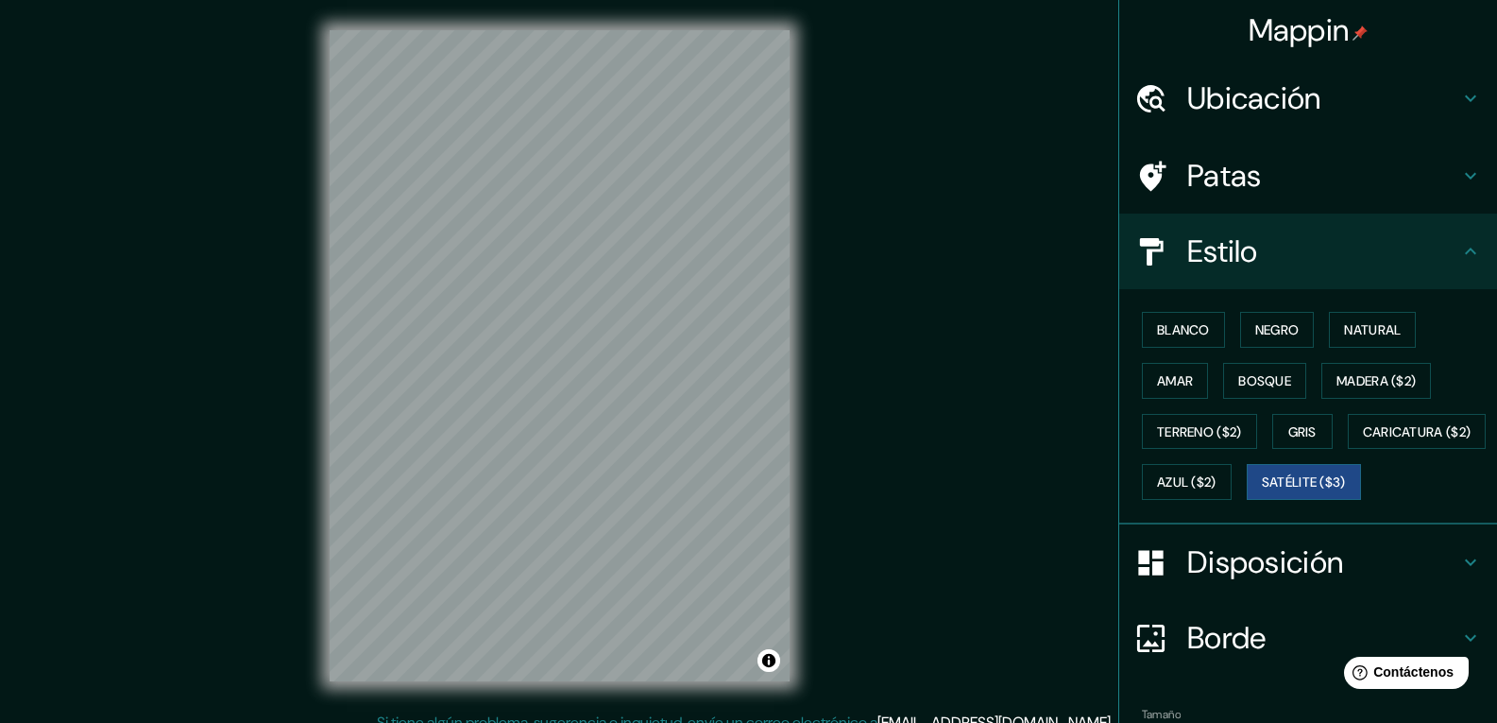
click at [1218, 582] on font "Disposición" at bounding box center [1266, 562] width 156 height 40
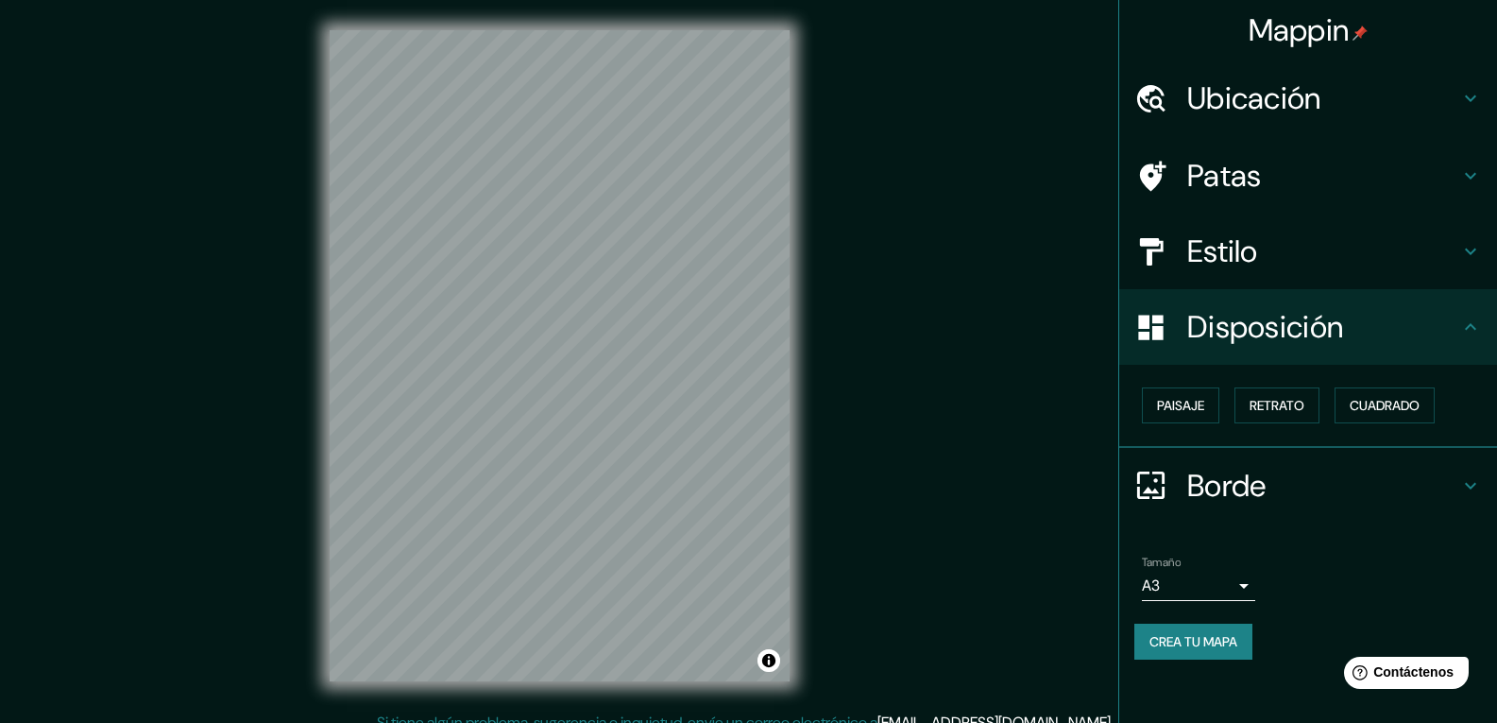
click at [1339, 95] on h4 "Ubicación" at bounding box center [1324, 98] width 272 height 38
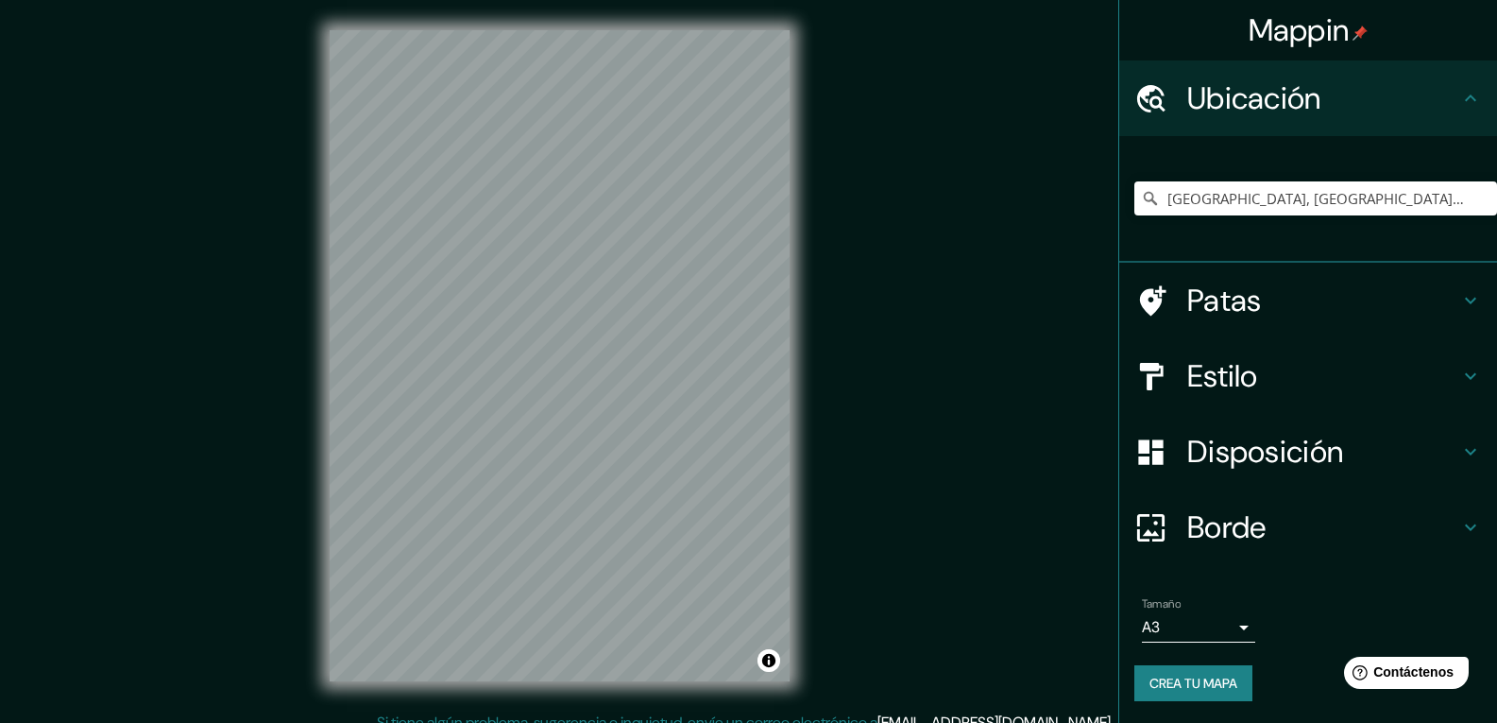
click at [1246, 309] on font "Patas" at bounding box center [1225, 301] width 75 height 40
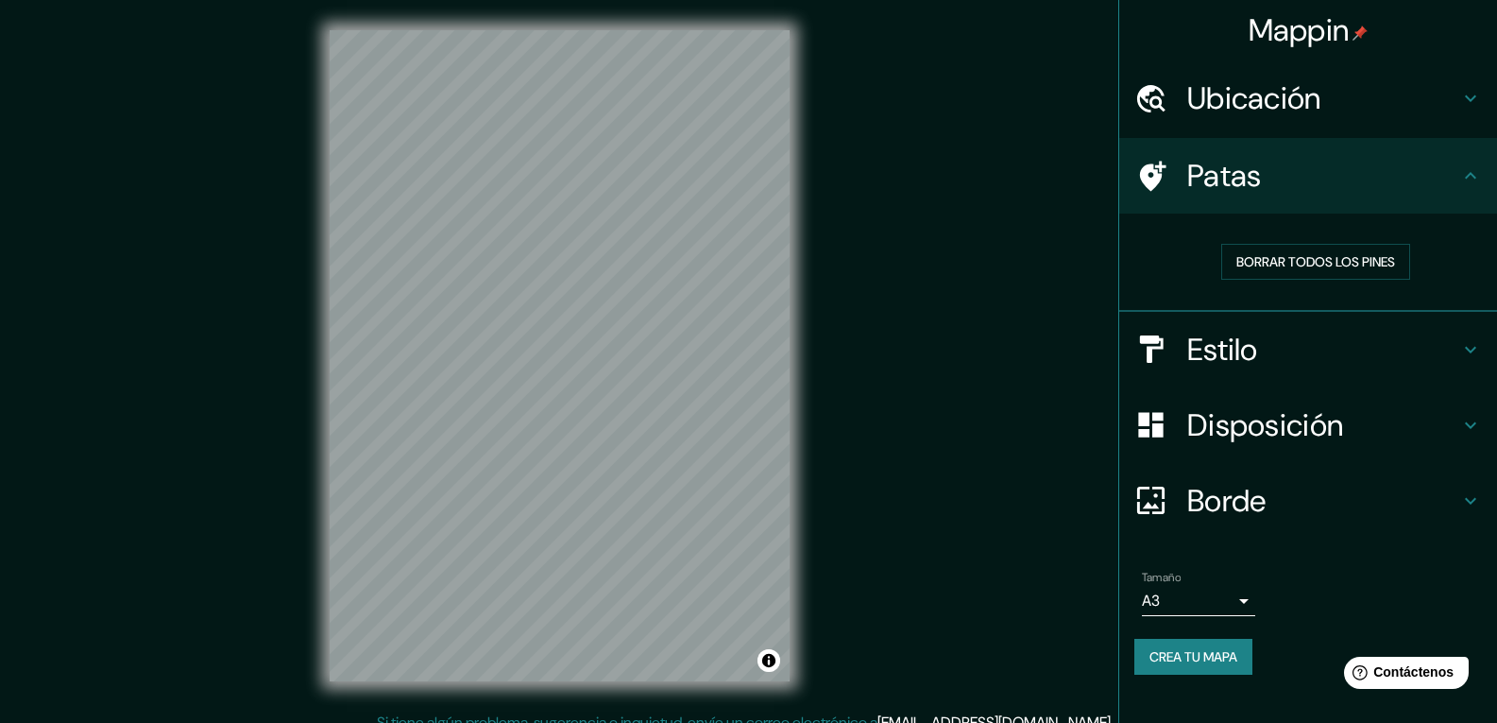
click at [1244, 341] on font "Estilo" at bounding box center [1223, 350] width 71 height 40
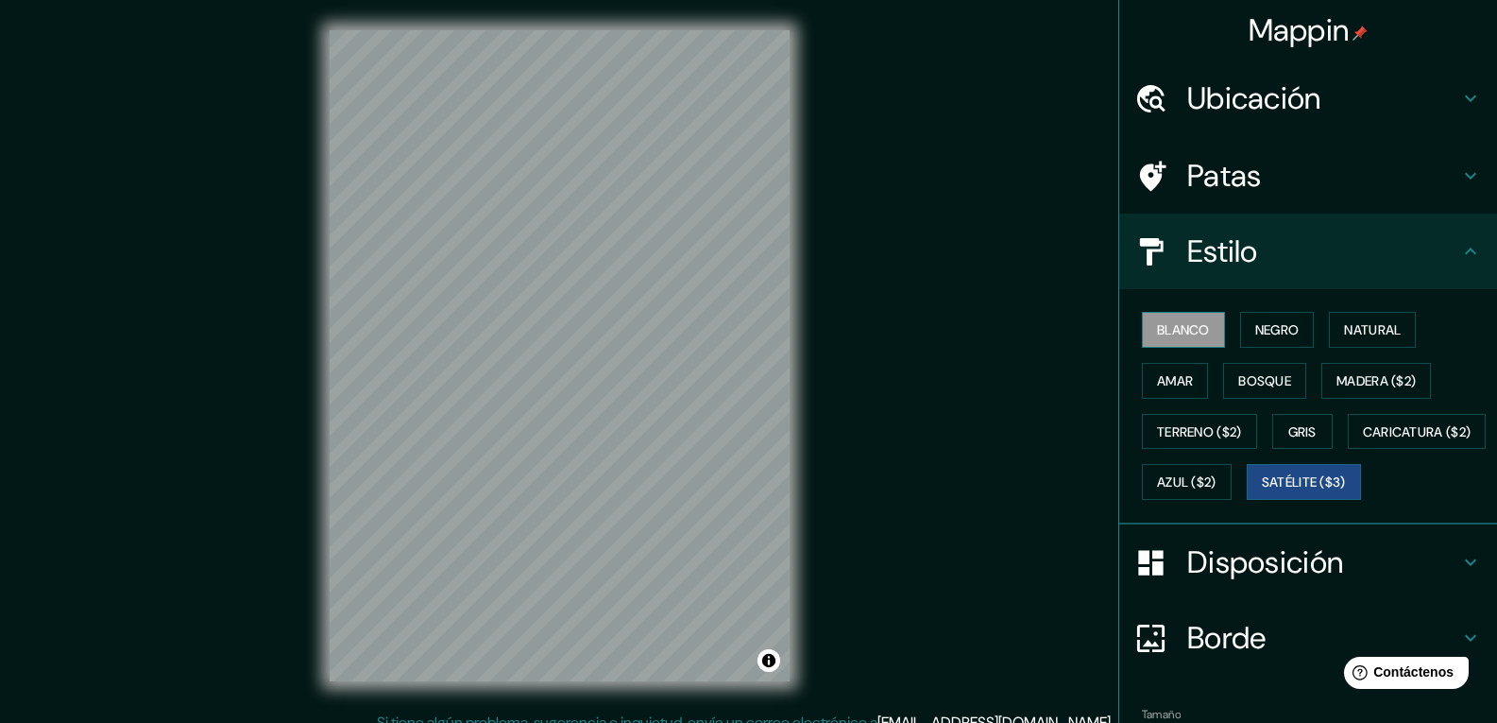
click at [1171, 328] on font "Blanco" at bounding box center [1183, 329] width 53 height 17
click at [1270, 326] on font "Negro" at bounding box center [1278, 329] width 44 height 17
click at [1174, 326] on font "Blanco" at bounding box center [1183, 329] width 53 height 17
click at [1240, 342] on button "Negro" at bounding box center [1277, 330] width 75 height 36
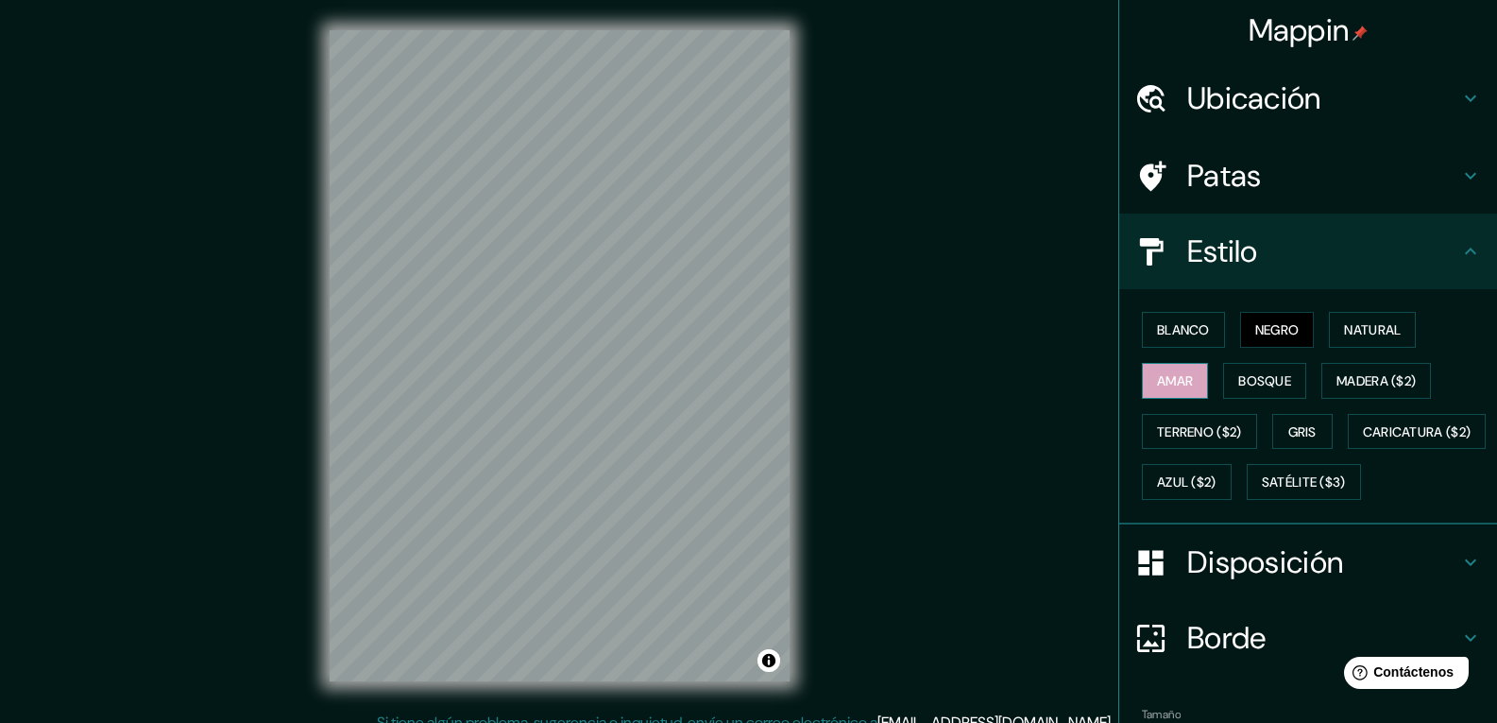
click at [1180, 369] on font "Amar" at bounding box center [1175, 380] width 36 height 25
click at [1256, 384] on font "Bosque" at bounding box center [1265, 380] width 53 height 17
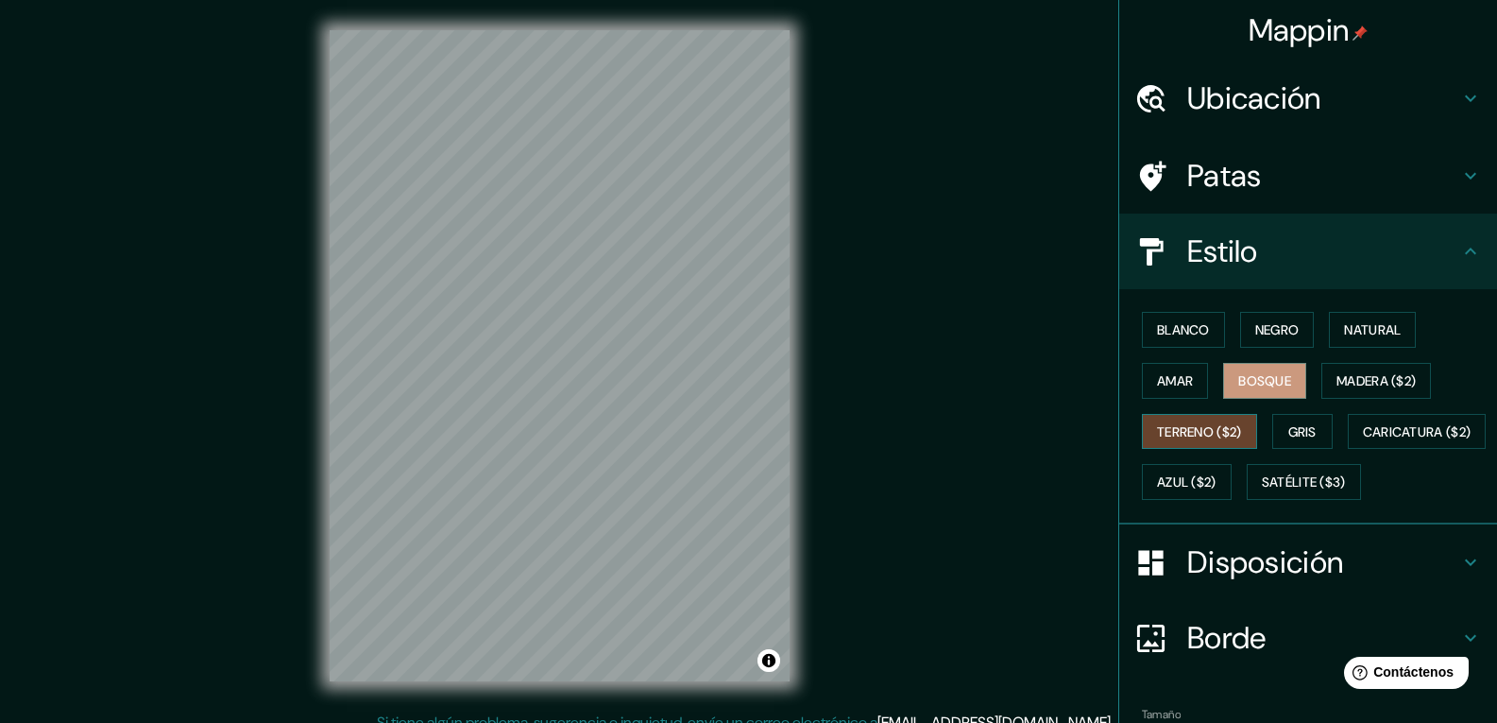
click at [1188, 428] on font "Terreno ($2)" at bounding box center [1199, 431] width 85 height 17
